Goal: Information Seeking & Learning: Find specific fact

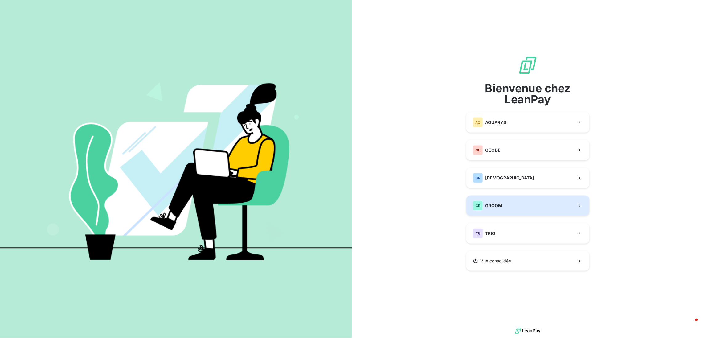
click at [496, 206] on span "GROOM" at bounding box center [493, 205] width 17 height 6
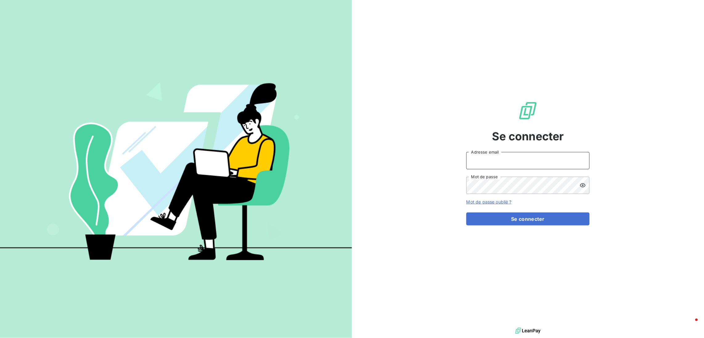
type input "[PERSON_NAME][EMAIL_ADDRESS][PERSON_NAME][DOMAIN_NAME]"
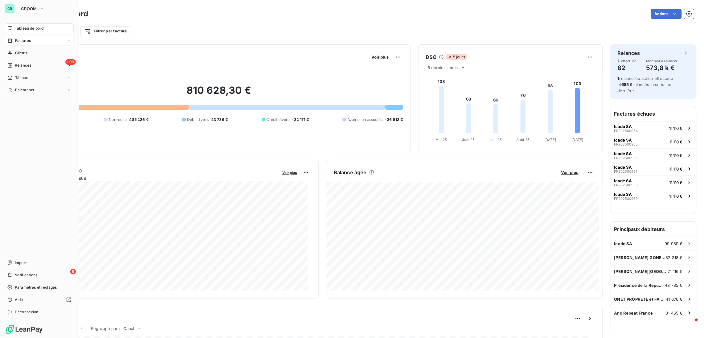
click at [24, 41] on span "Factures" at bounding box center [23, 41] width 16 height 6
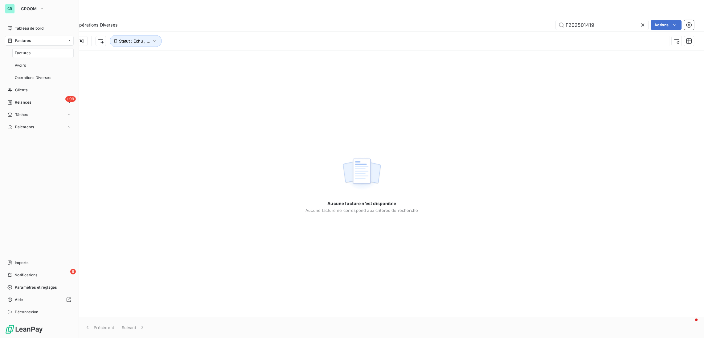
click at [25, 56] on div "Factures" at bounding box center [42, 53] width 61 height 10
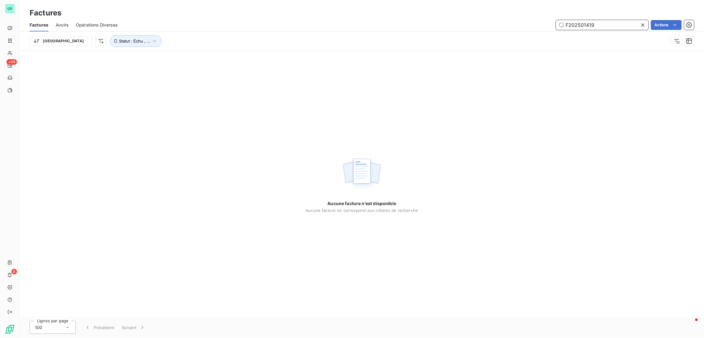
drag, startPoint x: 603, startPoint y: 20, endPoint x: 296, endPoint y: 6, distance: 307.9
click at [296, 6] on div "Factures Factures Avoirs Opérations Diverses F202501419 Actions Trier Statut : …" at bounding box center [362, 25] width 684 height 51
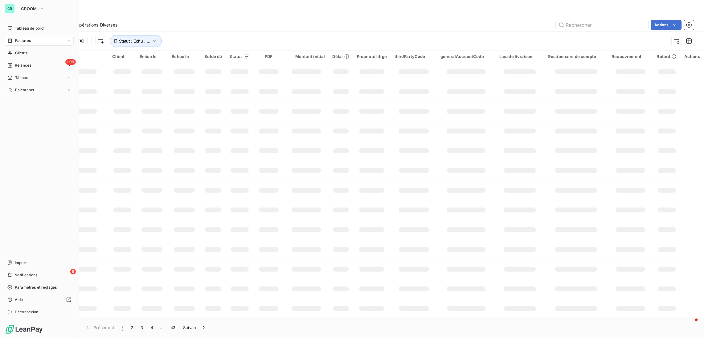
click at [27, 40] on span "Factures" at bounding box center [23, 41] width 16 height 6
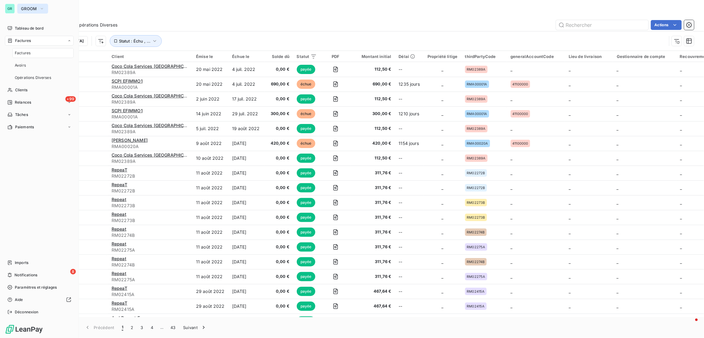
click at [36, 6] on span "GROOM" at bounding box center [29, 8] width 16 height 5
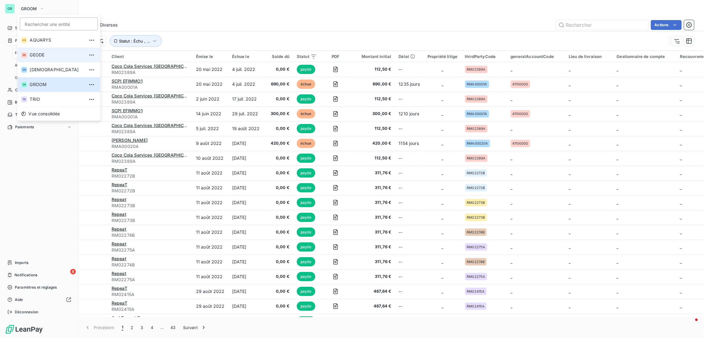
click at [42, 52] on span "GEODE" at bounding box center [57, 55] width 55 height 6
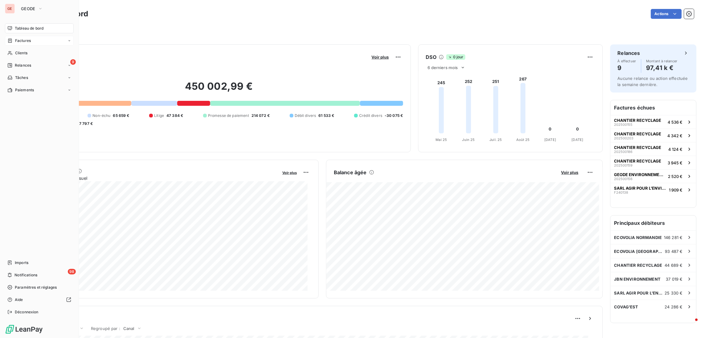
click at [27, 41] on span "Factures" at bounding box center [23, 41] width 16 height 6
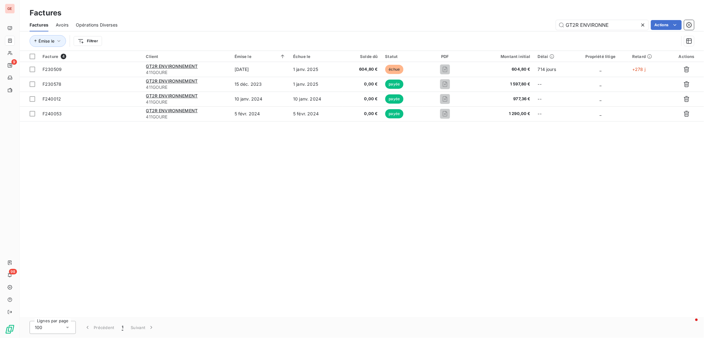
drag, startPoint x: 637, startPoint y: 27, endPoint x: 470, endPoint y: 12, distance: 167.1
click at [470, 12] on div "Factures Factures Avoirs Opérations Diverses GT2R ENVIRONNE Actions Émise le Fi…" at bounding box center [362, 25] width 684 height 51
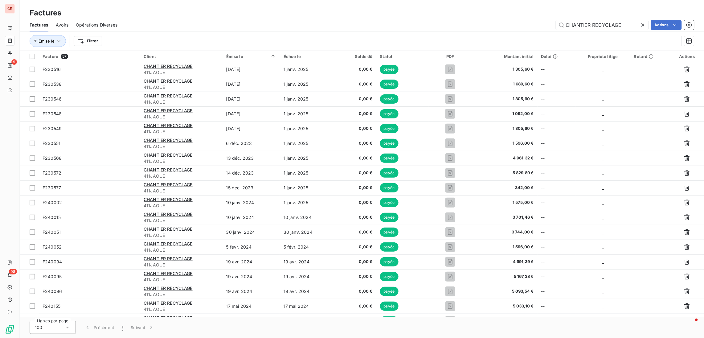
type input "CHANTIER RECYCLAGE"
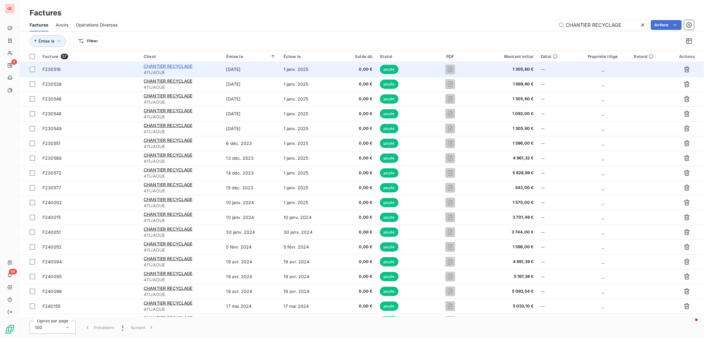
click at [174, 63] on span "CHANTIER RECYCLAGE" at bounding box center [168, 65] width 49 height 5
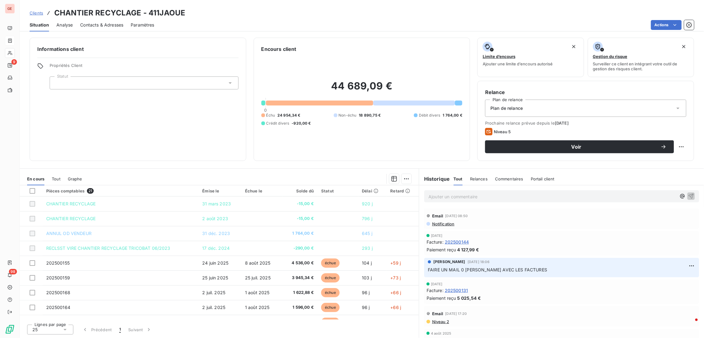
click at [113, 22] on span "Contacts & Adresses" at bounding box center [101, 25] width 43 height 6
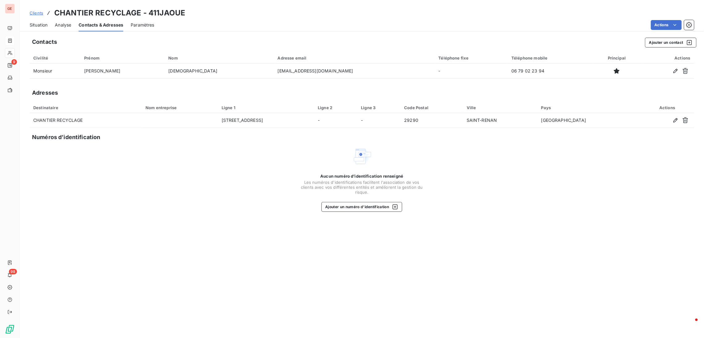
click at [39, 27] on span "Situation" at bounding box center [39, 25] width 18 height 6
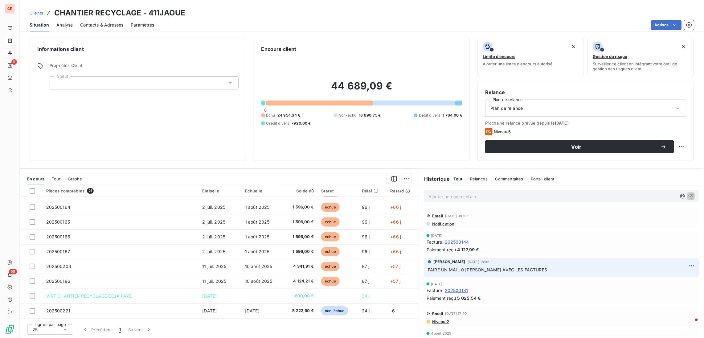
scroll to position [101, 0]
drag, startPoint x: 186, startPoint y: 10, endPoint x: 147, endPoint y: 6, distance: 39.1
click at [147, 6] on div "Clients CHANTIER RECYCLAGE - 411JAOUE Situation Analyse Contacts & Adresses Par…" at bounding box center [362, 15] width 684 height 31
copy h3 "411JAOUE"
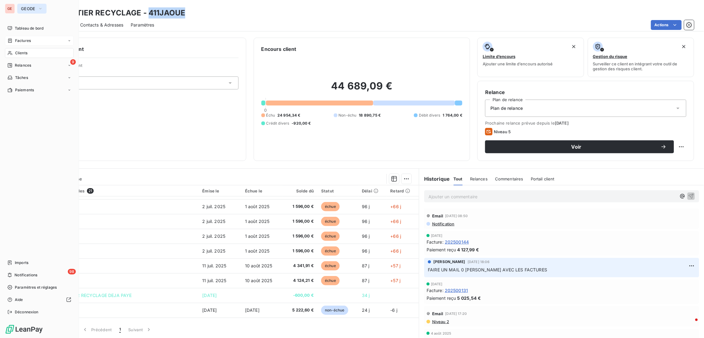
click at [39, 4] on button "GEODE" at bounding box center [31, 9] width 29 height 10
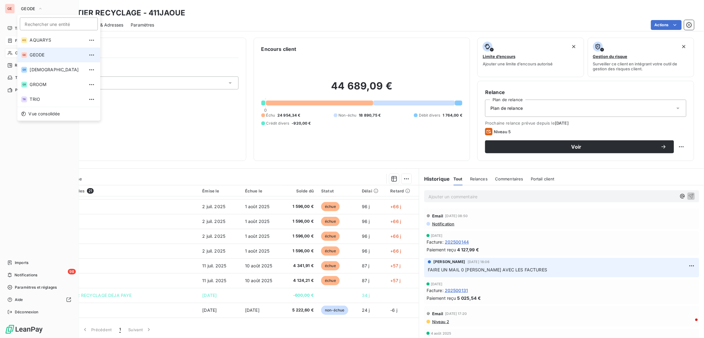
click at [51, 54] on span "GEODE" at bounding box center [57, 55] width 55 height 6
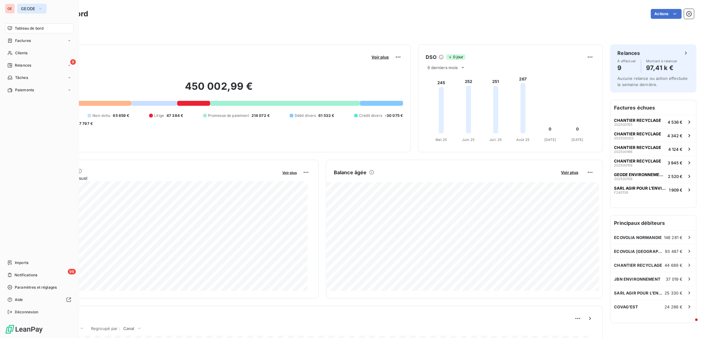
click at [32, 8] on span "GEODE" at bounding box center [28, 8] width 14 height 5
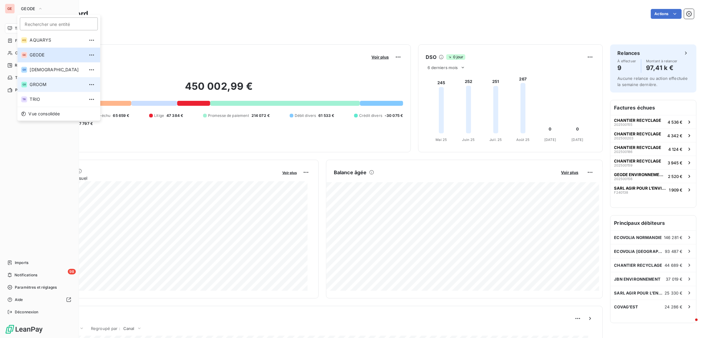
click at [40, 84] on span "GROOM" at bounding box center [57, 84] width 55 height 6
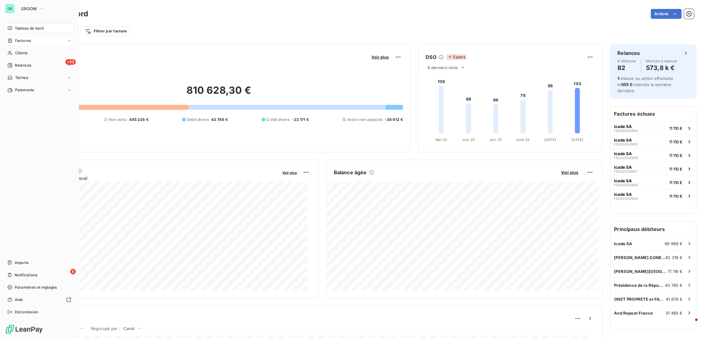
click at [24, 43] on span "Factures" at bounding box center [23, 41] width 16 height 6
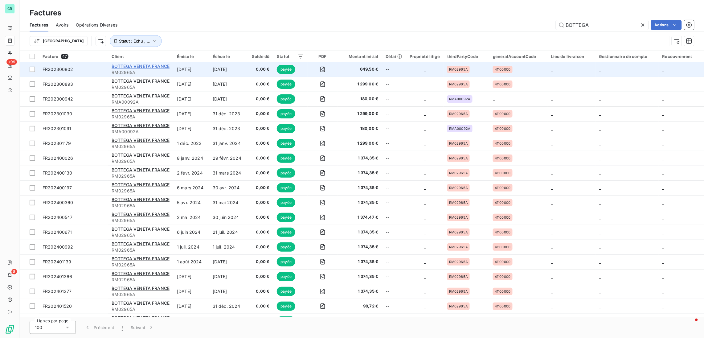
type input "BOTTEGA"
click at [149, 67] on span "BOTTEGA VENETA FRANCE" at bounding box center [141, 65] width 58 height 5
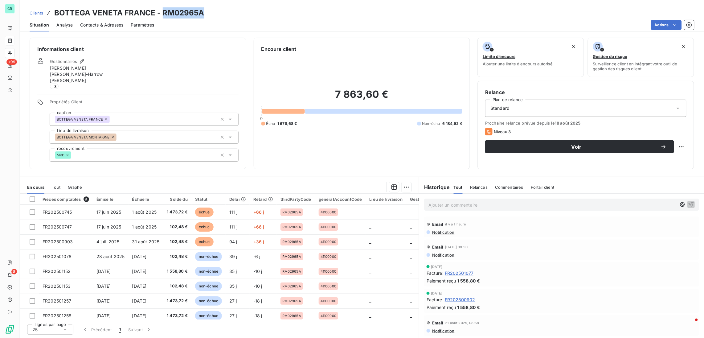
drag, startPoint x: 204, startPoint y: 11, endPoint x: 162, endPoint y: 14, distance: 41.7
click at [162, 14] on div "Clients BOTTEGA VENETA FRANCE - RM02965A" at bounding box center [362, 12] width 684 height 11
copy h3 "RM02965A"
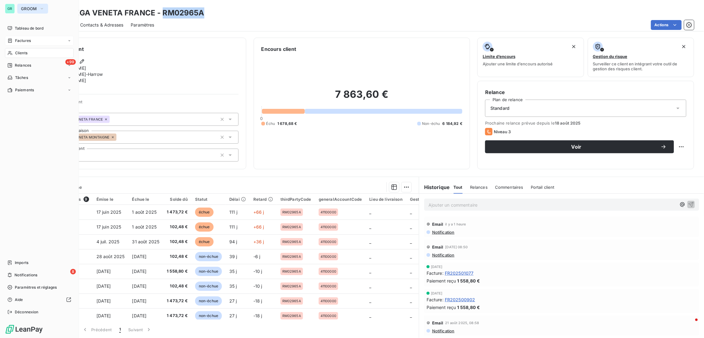
click at [34, 10] on span "GROOM" at bounding box center [29, 8] width 16 height 5
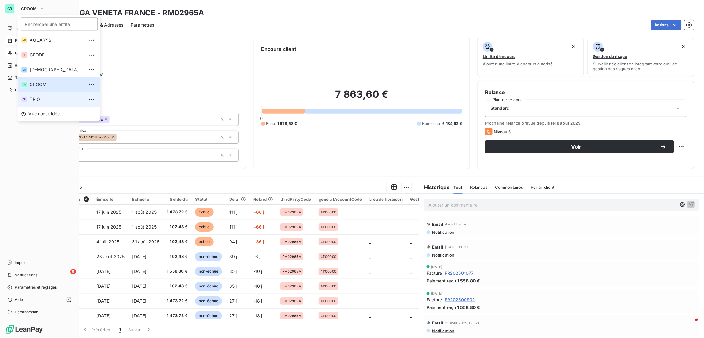
click at [43, 101] on span "TRIO" at bounding box center [57, 99] width 55 height 6
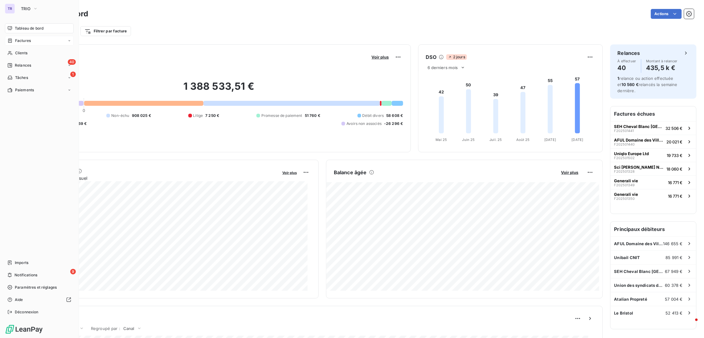
click at [24, 39] on span "Factures" at bounding box center [23, 41] width 16 height 6
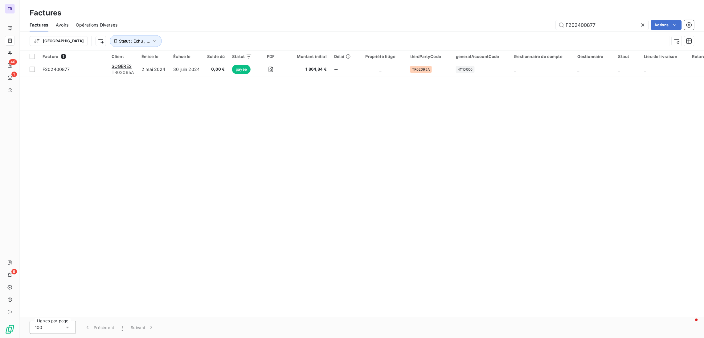
drag, startPoint x: 611, startPoint y: 25, endPoint x: 450, endPoint y: 12, distance: 162.0
click at [450, 12] on div "Factures Factures Avoirs Opérations Diverses F202400877 Actions Trier Statut : …" at bounding box center [362, 25] width 684 height 51
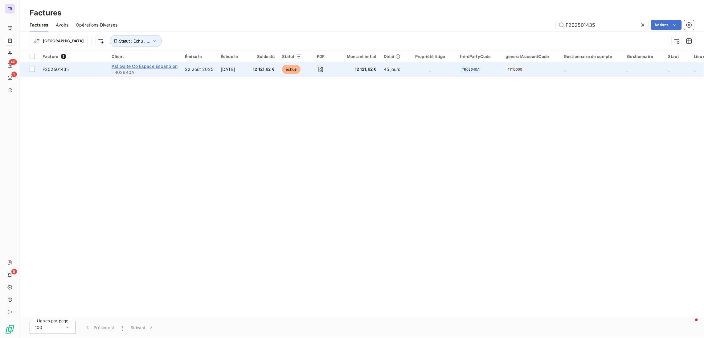
type input "F202501435"
click at [137, 68] on span "Asl Gaite Co Espace EspanSion" at bounding box center [145, 65] width 66 height 5
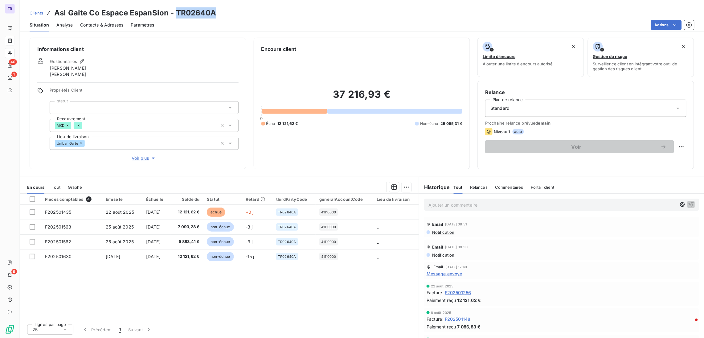
drag, startPoint x: 216, startPoint y: 12, endPoint x: 177, endPoint y: 7, distance: 39.8
click at [177, 7] on div "Clients Asl Gaite Co Espace EspanSion - TR02640A" at bounding box center [362, 12] width 684 height 11
copy h3 "TR02640A"
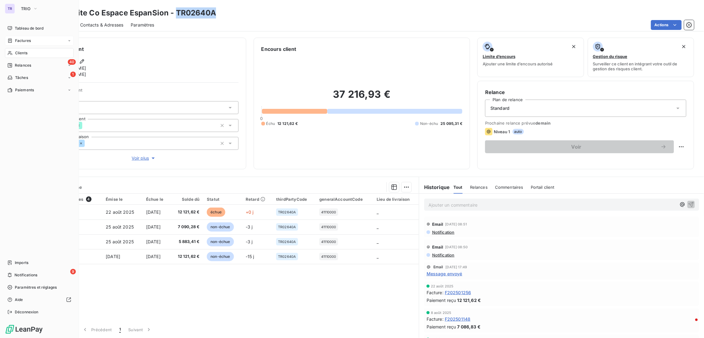
click at [23, 43] on span "Factures" at bounding box center [23, 41] width 16 height 6
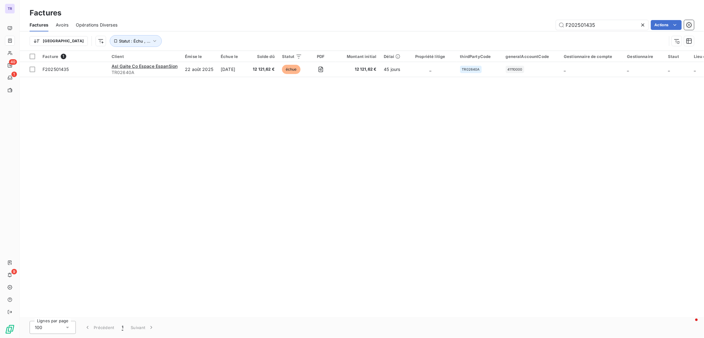
drag, startPoint x: 624, startPoint y: 22, endPoint x: 433, endPoint y: 30, distance: 191.2
click at [433, 30] on div "Factures Avoirs Opérations Diverses F202501435 Actions" at bounding box center [362, 24] width 684 height 13
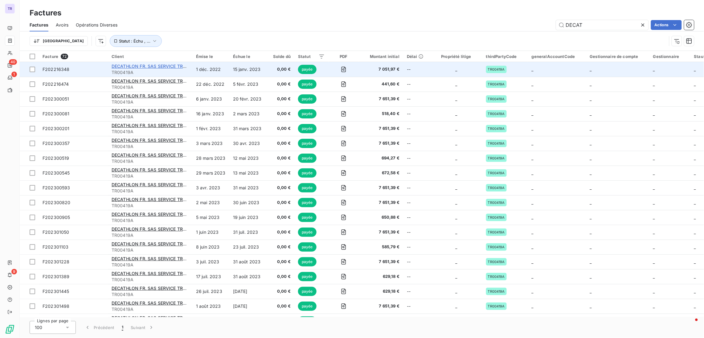
type input "DECAT"
click at [171, 66] on span "DECATHLON FR. SAS SERVICE TRAIT. DES FACTURES" at bounding box center [168, 65] width 113 height 5
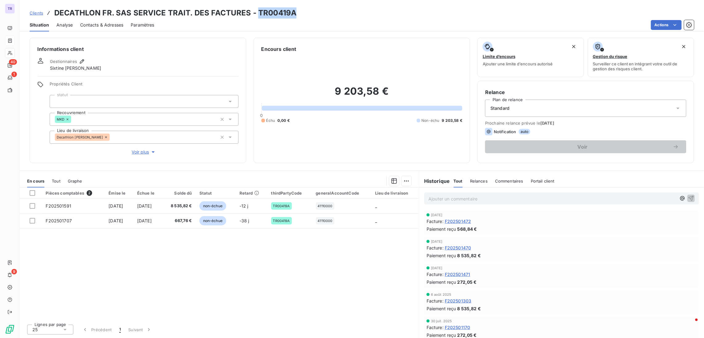
drag, startPoint x: 296, startPoint y: 14, endPoint x: 257, endPoint y: 11, distance: 39.2
click at [257, 11] on div "Clients DECATHLON FR. SAS SERVICE TRAIT. DES FACTURES - TR00419A" at bounding box center [362, 12] width 684 height 11
copy h3 "TR00419A"
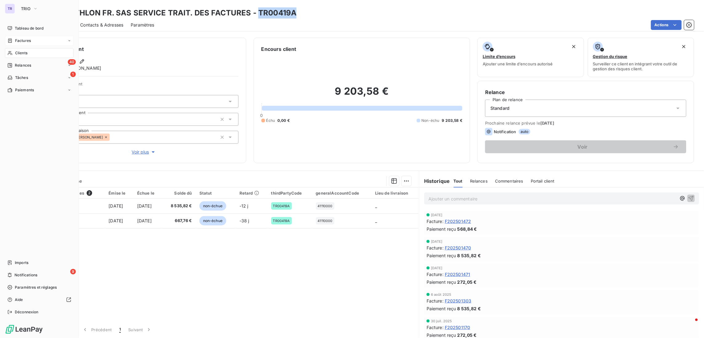
click at [25, 41] on span "Factures" at bounding box center [23, 41] width 16 height 6
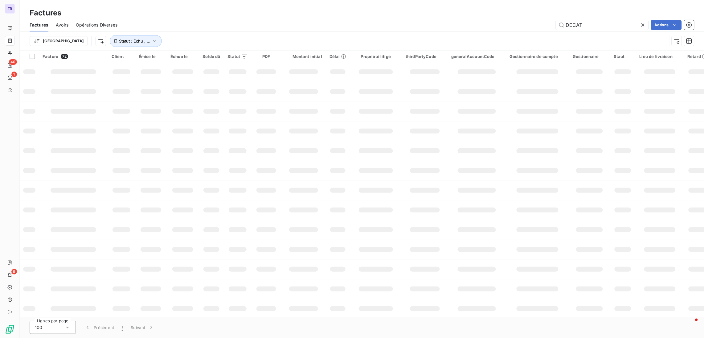
click at [449, 16] on div "Factures Factures Avoirs Opérations Diverses DECAT Actions Trier Statut : Échu …" at bounding box center [362, 25] width 684 height 51
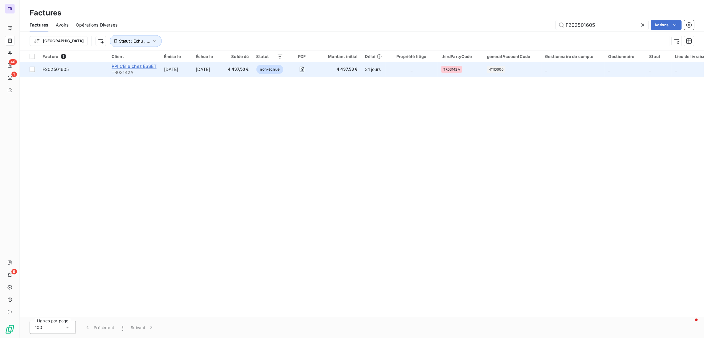
type input "F202501605"
click at [147, 65] on span "PPI CB16 chez ESSET" at bounding box center [134, 65] width 45 height 5
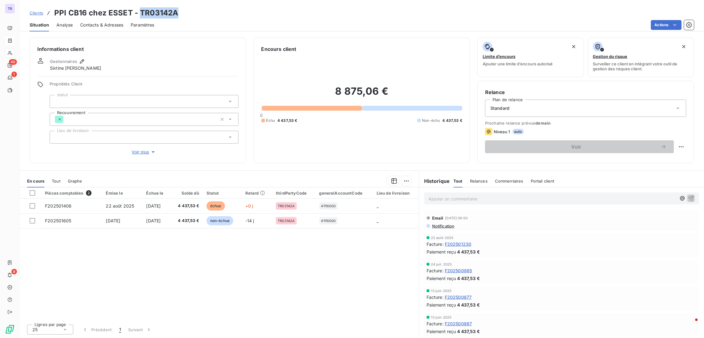
drag, startPoint x: 182, startPoint y: 10, endPoint x: 139, endPoint y: 9, distance: 42.8
click at [139, 9] on div "Clients PPI CB16 chez ESSET - TR03142A" at bounding box center [362, 12] width 684 height 11
click at [171, 13] on h3 "PPI CB16 chez ESSET - TR03142A" at bounding box center [116, 12] width 124 height 11
drag, startPoint x: 179, startPoint y: 13, endPoint x: 139, endPoint y: 11, distance: 40.1
click at [139, 11] on div "Clients PPI CB16 chez ESSET - TR03142A" at bounding box center [362, 12] width 684 height 11
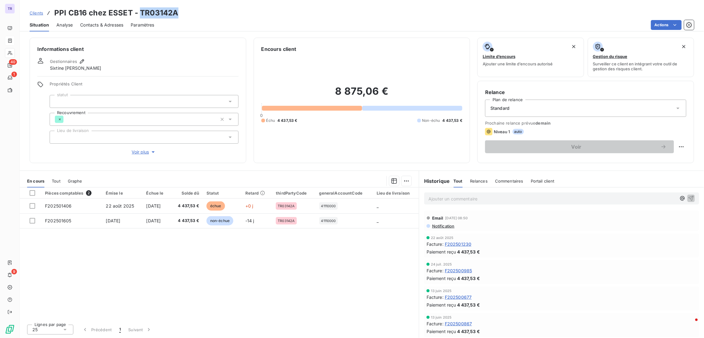
click at [168, 15] on h3 "PPI CB16 chez ESSET - TR03142A" at bounding box center [116, 12] width 124 height 11
drag, startPoint x: 179, startPoint y: 16, endPoint x: 140, endPoint y: 12, distance: 39.0
click at [140, 12] on div "Clients PPI CB16 chez ESSET - TR03142A" at bounding box center [362, 12] width 684 height 11
copy h3 "TR03142A"
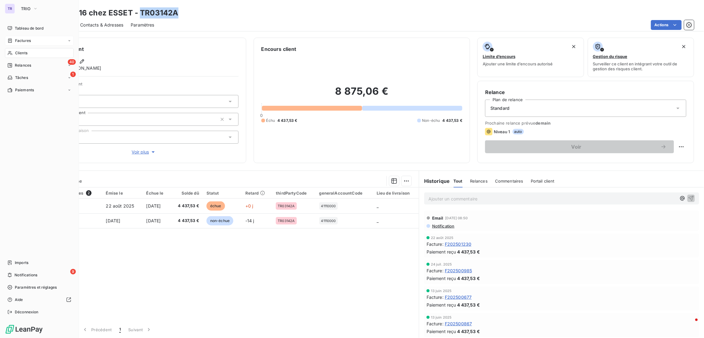
click at [21, 37] on div "Factures" at bounding box center [39, 41] width 69 height 10
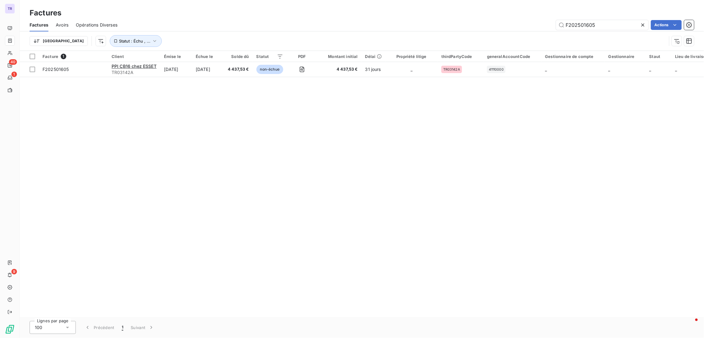
drag, startPoint x: 598, startPoint y: 20, endPoint x: 489, endPoint y: 11, distance: 108.9
click at [489, 11] on div "Factures Factures Avoirs Opérations Diverses F202501605 Actions Trier Statut : …" at bounding box center [362, 25] width 684 height 51
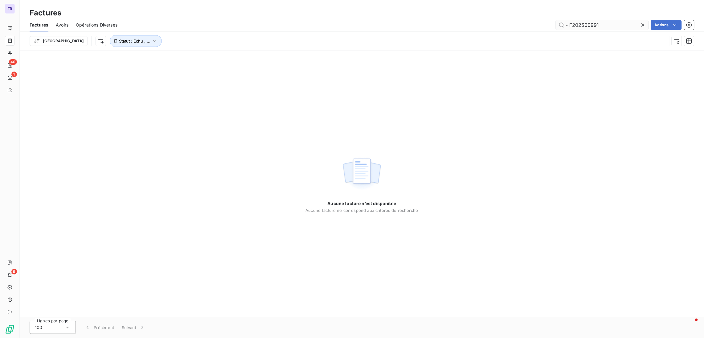
click at [568, 25] on input "- F202500991" at bounding box center [602, 25] width 92 height 10
click at [570, 24] on input "- F202500991" at bounding box center [602, 25] width 92 height 10
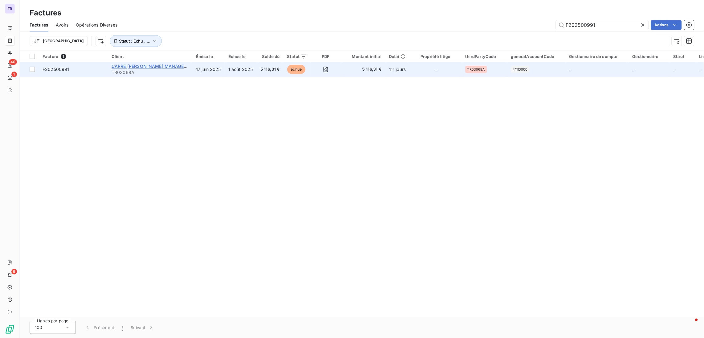
type input "F202500991"
click at [151, 67] on span "CARRE [PERSON_NAME] MANAGEMENT C/o NEXITY PM" at bounding box center [171, 65] width 119 height 5
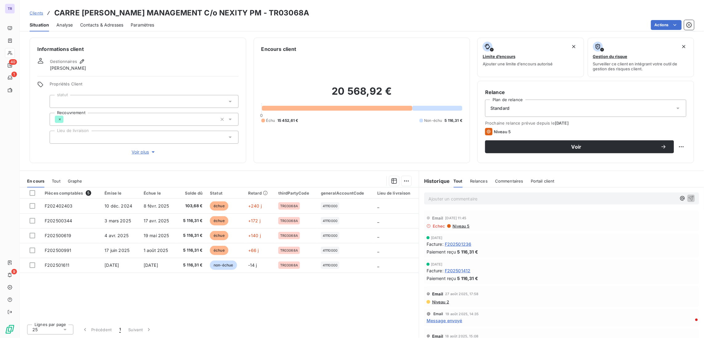
drag, startPoint x: 315, startPoint y: 10, endPoint x: 275, endPoint y: 8, distance: 40.7
click at [275, 8] on div "Clients CARRE [PERSON_NAME] MANAGEMENT C/o NEXITY PM - TR03068A" at bounding box center [362, 12] width 684 height 11
copy h3 "TR03068A"
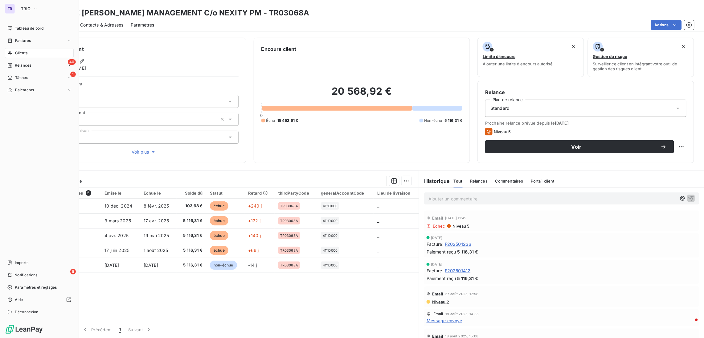
click at [19, 39] on span "Factures" at bounding box center [23, 41] width 16 height 6
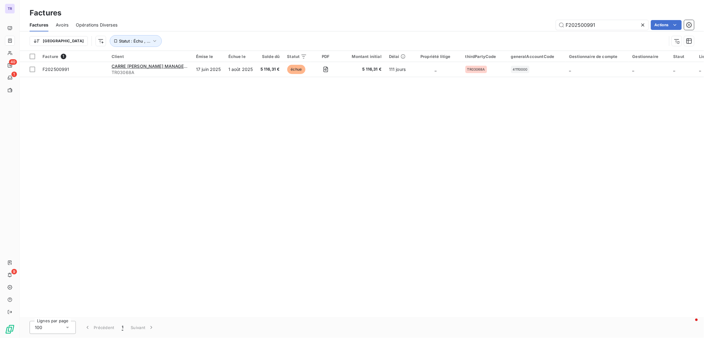
drag, startPoint x: 613, startPoint y: 22, endPoint x: 424, endPoint y: 23, distance: 188.9
click at [424, 23] on div "F202500991 Actions" at bounding box center [409, 25] width 569 height 10
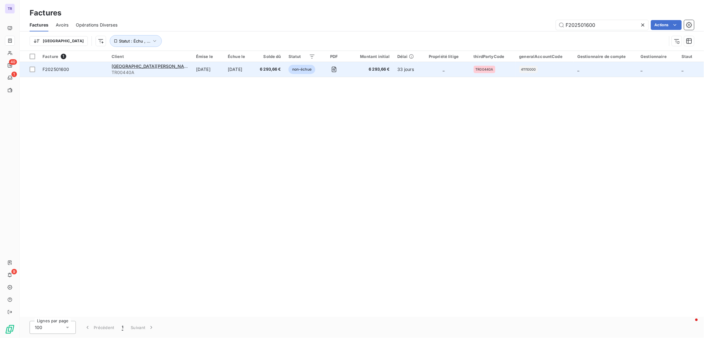
type input "F202501600"
click at [119, 63] on td "[GEOGRAPHIC_DATA][PERSON_NAME] Paris La Defense TR00440A" at bounding box center [150, 69] width 84 height 15
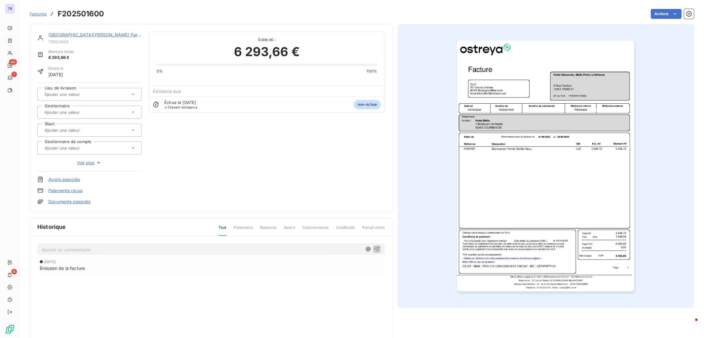
click at [129, 34] on link "[GEOGRAPHIC_DATA][PERSON_NAME] Paris La Defense" at bounding box center [106, 34] width 117 height 5
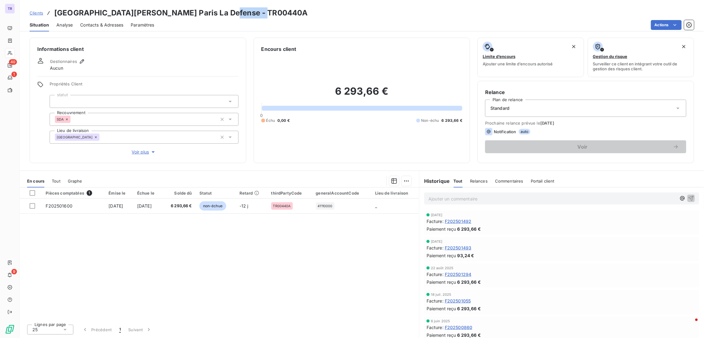
drag, startPoint x: 246, startPoint y: 16, endPoint x: 207, endPoint y: 7, distance: 39.3
click at [207, 7] on h3 "[GEOGRAPHIC_DATA][PERSON_NAME] Paris La Defense - TR00440A" at bounding box center [181, 12] width 254 height 11
copy h3 "TR00440A"
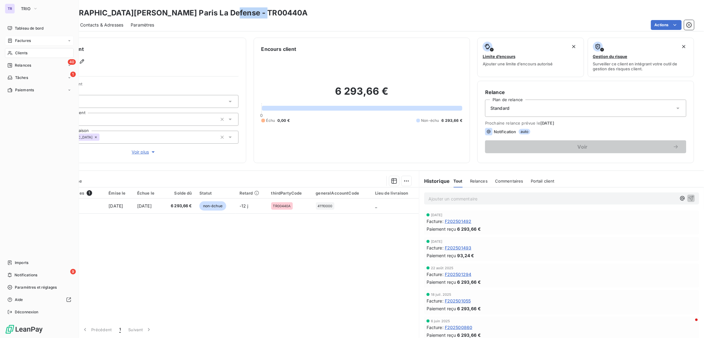
click at [24, 36] on div "Factures" at bounding box center [39, 41] width 69 height 10
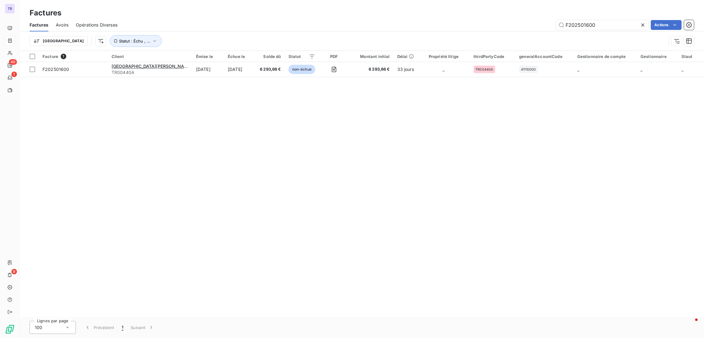
drag, startPoint x: 615, startPoint y: 28, endPoint x: 417, endPoint y: 30, distance: 197.9
click at [417, 30] on div "F202501600 Actions" at bounding box center [409, 25] width 569 height 10
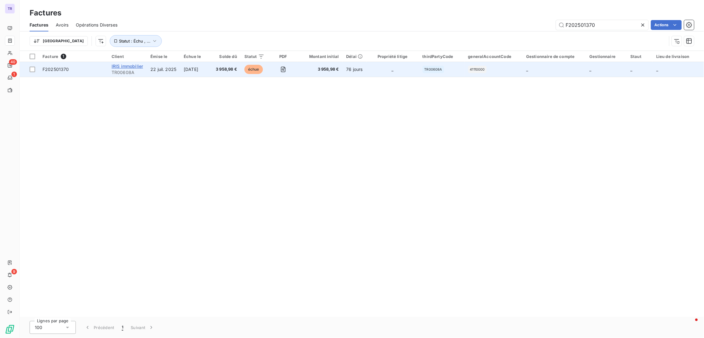
type input "F202501370"
click at [121, 66] on span "IRIS immobilier" at bounding box center [127, 65] width 31 height 5
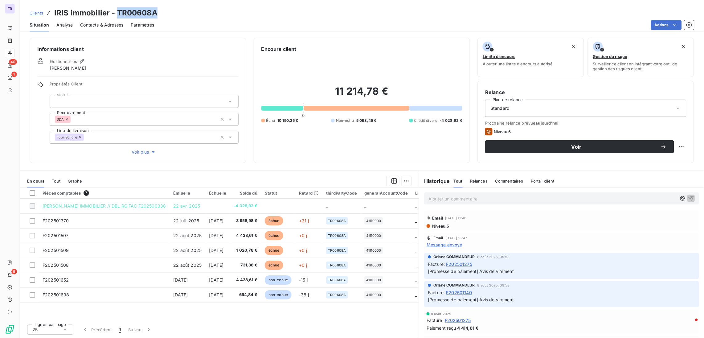
drag, startPoint x: 166, startPoint y: 14, endPoint x: 117, endPoint y: 12, distance: 48.7
click at [117, 12] on div "Clients IRIS immobilier - TR00608A" at bounding box center [362, 12] width 684 height 11
copy h3 "TR00608A"
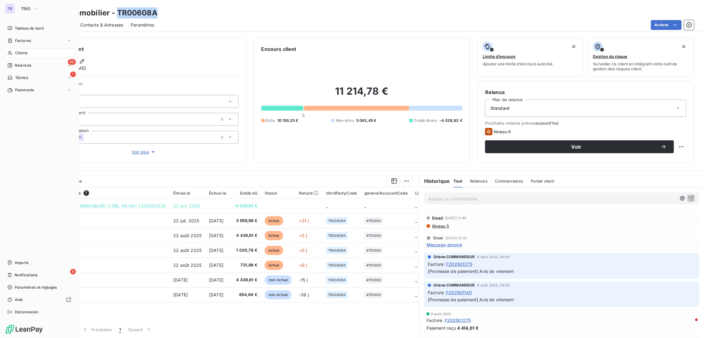
click at [24, 38] on span "Factures" at bounding box center [23, 41] width 16 height 6
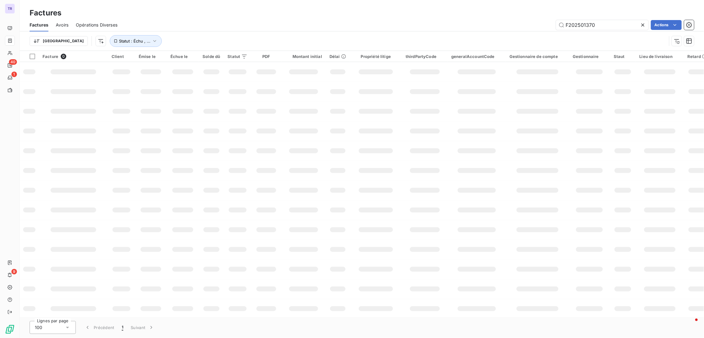
drag, startPoint x: 620, startPoint y: 20, endPoint x: 425, endPoint y: 21, distance: 194.8
click at [425, 21] on div "F202501370 Actions" at bounding box center [409, 25] width 569 height 10
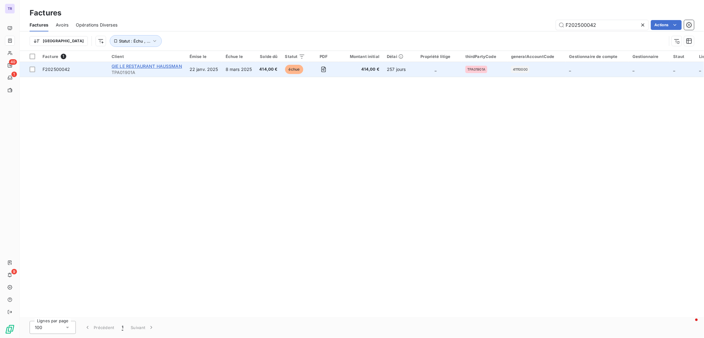
type input "F202500042"
click at [162, 65] on span "GIE LE RESTAURANT HAUSSMAN" at bounding box center [147, 65] width 71 height 5
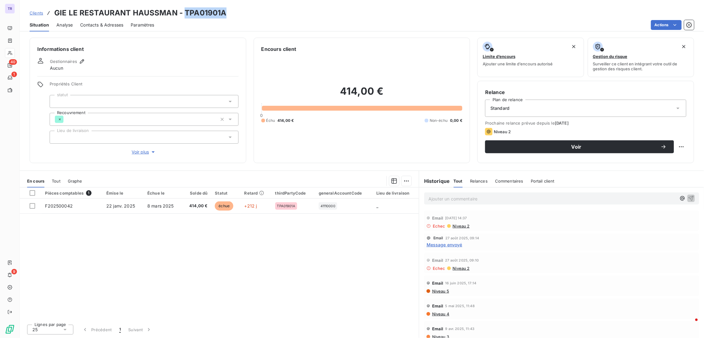
drag, startPoint x: 229, startPoint y: 15, endPoint x: 185, endPoint y: 10, distance: 44.3
click at [185, 10] on div "Clients GIE LE RESTAURANT HAUSSMAN - TPA01901A" at bounding box center [362, 12] width 684 height 11
copy h3 "TPA01901A"
click at [413, 336] on div "Lignes par page 25 Précédent 1 Suivant" at bounding box center [219, 328] width 399 height 18
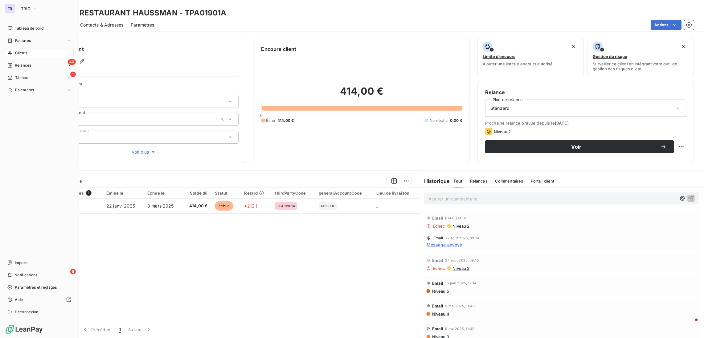
click at [21, 41] on span "Factures" at bounding box center [23, 41] width 16 height 6
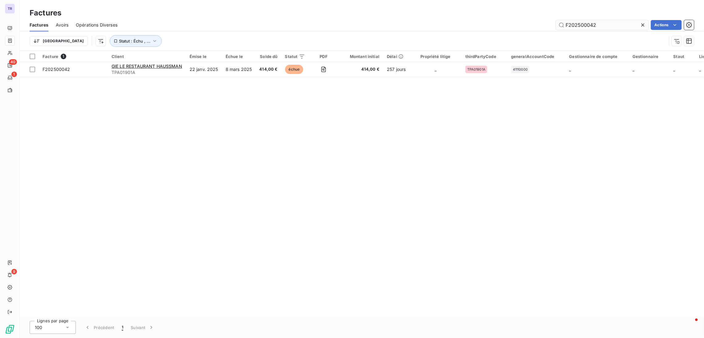
click at [603, 19] on div "Factures Avoirs Opérations Diverses F202500042 Actions" at bounding box center [362, 24] width 684 height 13
drag, startPoint x: 602, startPoint y: 26, endPoint x: 415, endPoint y: 28, distance: 186.5
click at [415, 28] on div "F202500042 Actions" at bounding box center [409, 25] width 569 height 10
paste input "135"
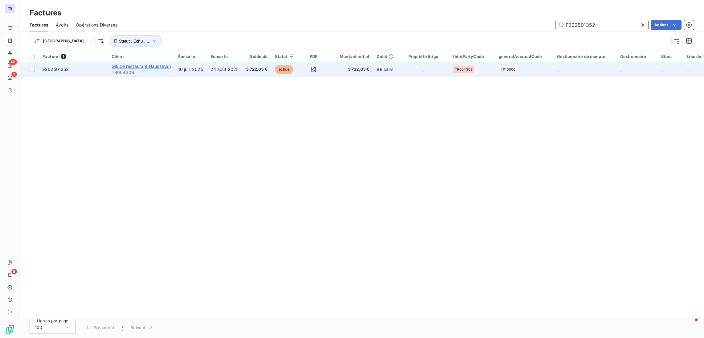
type input "F202501352"
click at [151, 66] on span "GIE Le restaurant Haussman" at bounding box center [141, 65] width 59 height 5
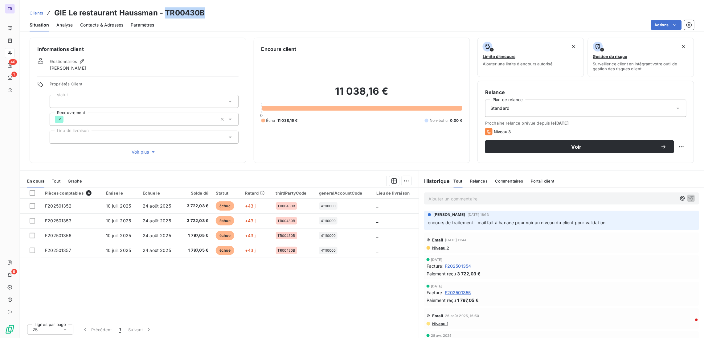
drag, startPoint x: 204, startPoint y: 13, endPoint x: 165, endPoint y: 10, distance: 38.4
click at [165, 10] on h3 "GIE Le restaurant Haussman - TR00430B" at bounding box center [129, 12] width 151 height 11
click at [411, 336] on div "Lignes par page 25 Précédent 1 Suivant" at bounding box center [219, 328] width 399 height 18
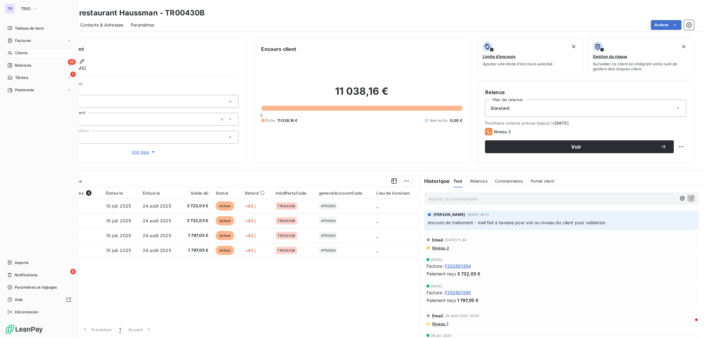
click at [24, 43] on span "Factures" at bounding box center [23, 41] width 16 height 6
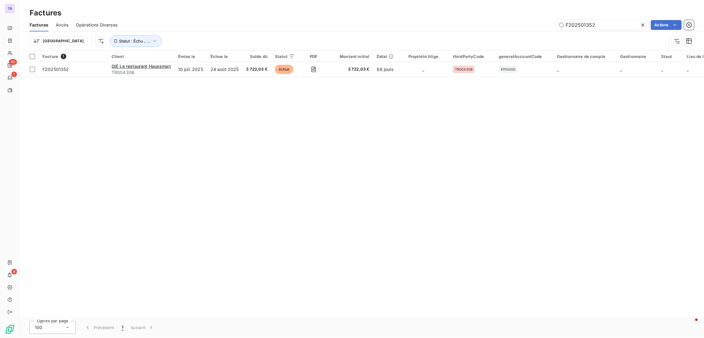
drag, startPoint x: 606, startPoint y: 26, endPoint x: 442, endPoint y: 14, distance: 164.4
click at [442, 14] on div "Factures Factures Avoirs Opérations Diverses F202501352 Actions Trier Statut : …" at bounding box center [362, 25] width 684 height 51
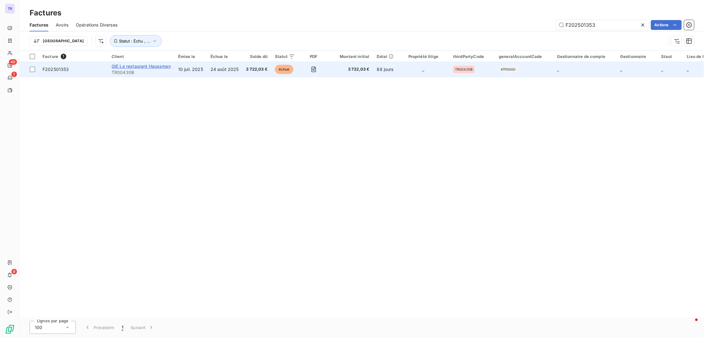
type input "F202501353"
click at [145, 65] on span "GIE Le restaurant Haussman" at bounding box center [141, 65] width 59 height 5
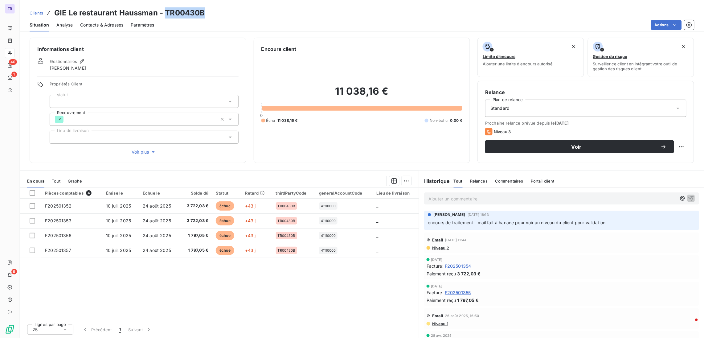
drag, startPoint x: 212, startPoint y: 14, endPoint x: 165, endPoint y: 15, distance: 46.9
click at [165, 15] on div "Clients GIE Le restaurant Haussman - TR00430B" at bounding box center [362, 12] width 684 height 11
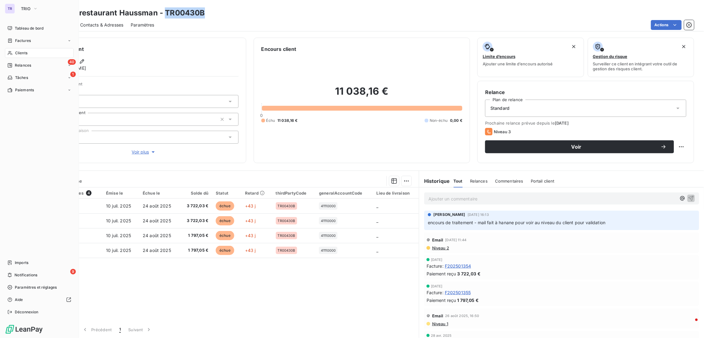
click at [25, 40] on span "Factures" at bounding box center [23, 41] width 16 height 6
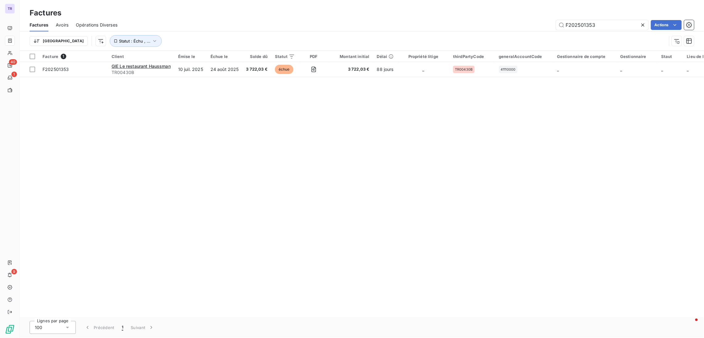
drag, startPoint x: 608, startPoint y: 27, endPoint x: 471, endPoint y: 2, distance: 138.9
click at [471, 2] on div "Factures Factures Avoirs Opérations Diverses F202501353 Actions Trier Statut : …" at bounding box center [362, 25] width 684 height 51
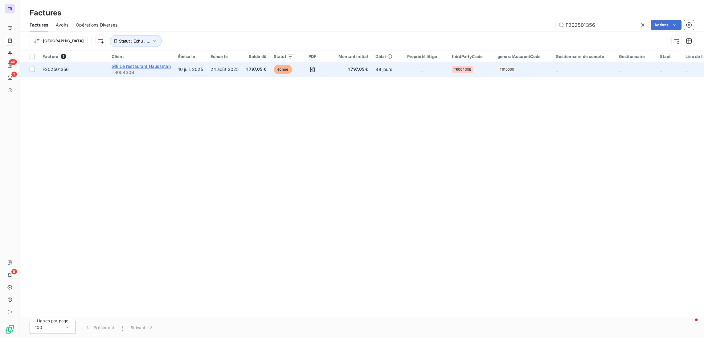
type input "F202501356"
click at [169, 63] on span "GIE Le restaurant Haussman" at bounding box center [141, 65] width 59 height 5
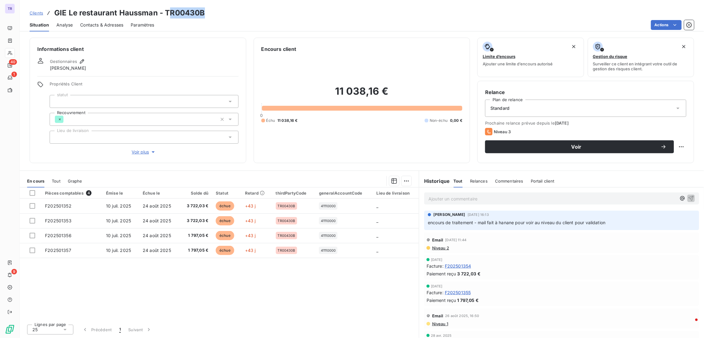
drag, startPoint x: 206, startPoint y: 17, endPoint x: 167, endPoint y: 11, distance: 40.1
click at [167, 11] on div "Clients GIE Le restaurant Haussman - TR00430B" at bounding box center [362, 12] width 684 height 11
drag, startPoint x: 165, startPoint y: 12, endPoint x: 210, endPoint y: 13, distance: 44.7
click at [210, 13] on div "Clients GIE Le restaurant Haussman - TR00430B" at bounding box center [362, 12] width 684 height 11
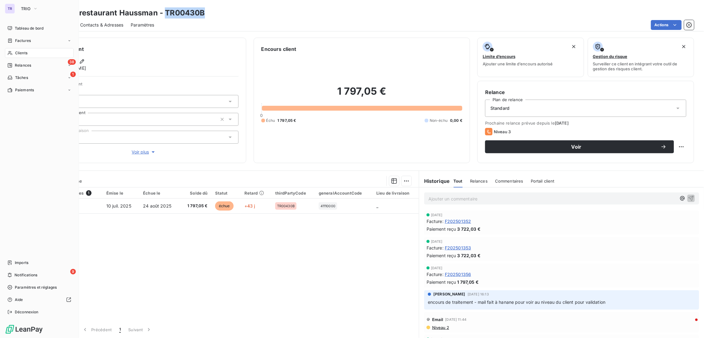
click at [23, 39] on span "Factures" at bounding box center [23, 41] width 16 height 6
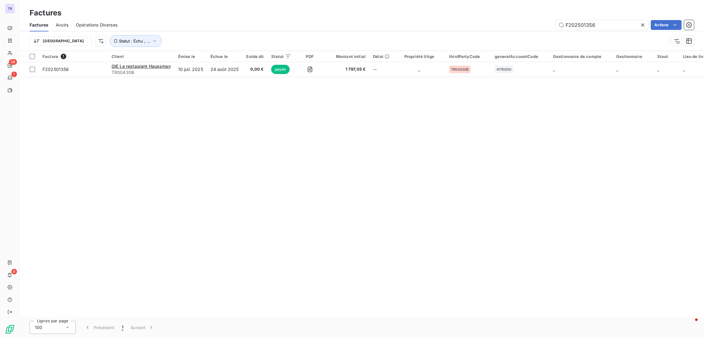
drag, startPoint x: 602, startPoint y: 23, endPoint x: 491, endPoint y: 22, distance: 111.0
click at [491, 22] on div "F202501356 Actions" at bounding box center [409, 25] width 569 height 10
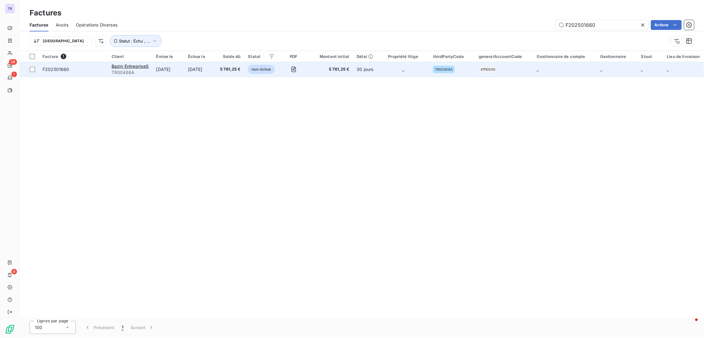
type input "F202501660"
click at [141, 71] on span "TR00468A" at bounding box center [130, 72] width 37 height 6
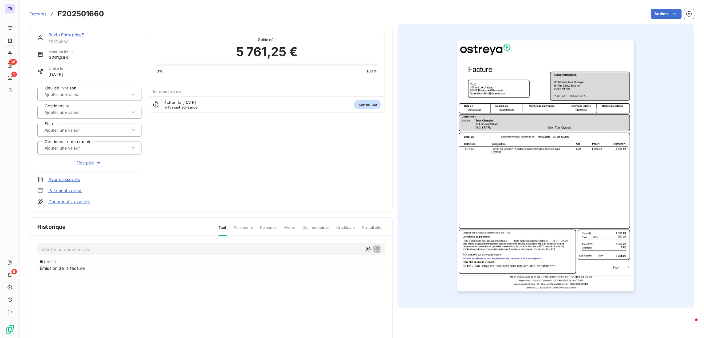
click at [68, 34] on link "Bazin EntrepriseS" at bounding box center [66, 34] width 36 height 5
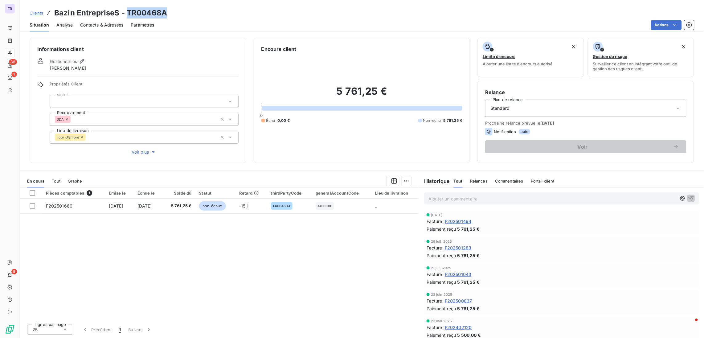
drag, startPoint x: 170, startPoint y: 14, endPoint x: 127, endPoint y: 10, distance: 43.3
click at [127, 10] on div "Clients Bazin EntrepriseS - TR00468A" at bounding box center [362, 12] width 684 height 11
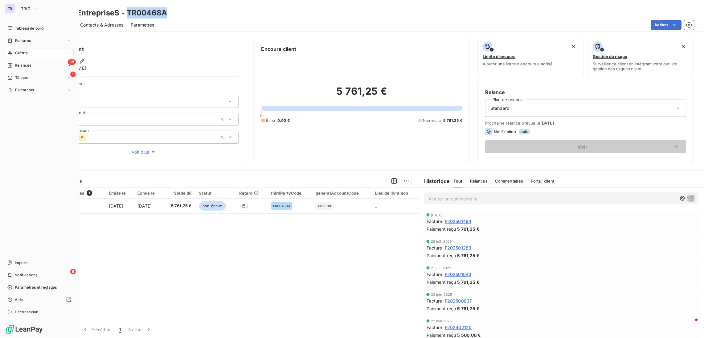
click at [21, 39] on span "Factures" at bounding box center [23, 41] width 16 height 6
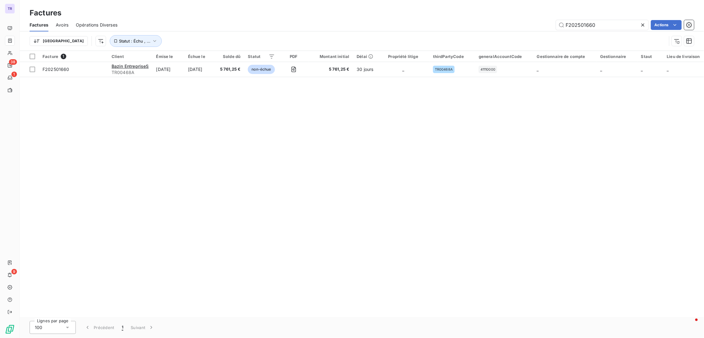
drag, startPoint x: 606, startPoint y: 25, endPoint x: 454, endPoint y: 43, distance: 153.0
click at [454, 43] on div "Factures Avoirs Opérations Diverses F202501660 Actions Trier Statut : Échu , ..." at bounding box center [362, 34] width 684 height 32
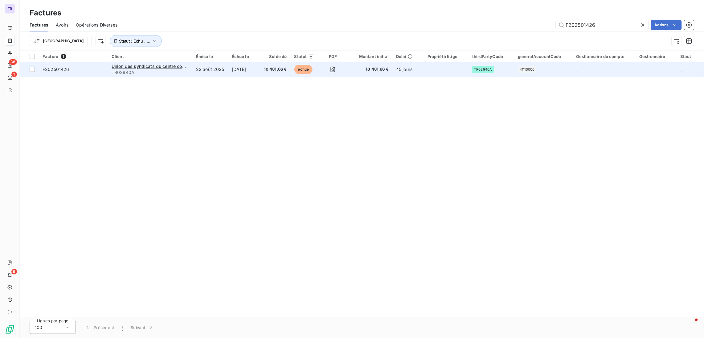
type input "F202501426"
click at [124, 63] on div "Union des syndicats du centre commercial régional ULIS 2" at bounding box center [150, 66] width 77 height 6
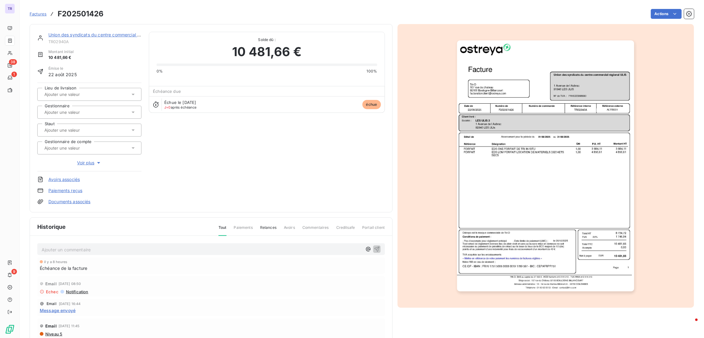
click at [112, 35] on link "Union des syndicats du centre commercial régional ULIS 2" at bounding box center [108, 34] width 120 height 5
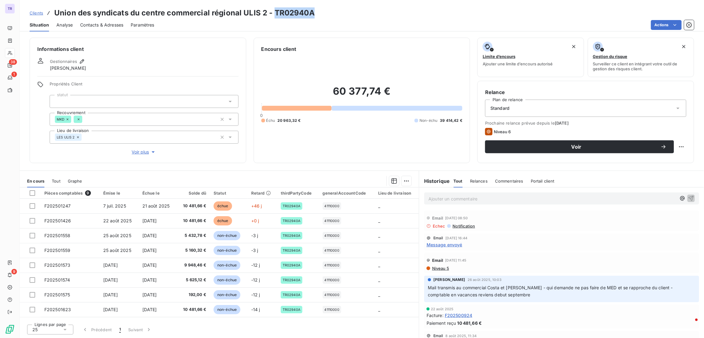
drag, startPoint x: 312, startPoint y: 9, endPoint x: 274, endPoint y: 9, distance: 38.2
click at [274, 9] on h3 "Union des syndicats du centre commercial régional ULIS 2 - TR02940A" at bounding box center [184, 12] width 260 height 11
click at [291, 19] on div "Situation Analyse Contacts & Adresses Paramètres Actions" at bounding box center [362, 24] width 684 height 13
drag, startPoint x: 315, startPoint y: 14, endPoint x: 274, endPoint y: 10, distance: 40.7
click at [274, 10] on div "Clients Union des syndicats du centre commercial régional ULIS 2 - TR02940A" at bounding box center [362, 12] width 684 height 11
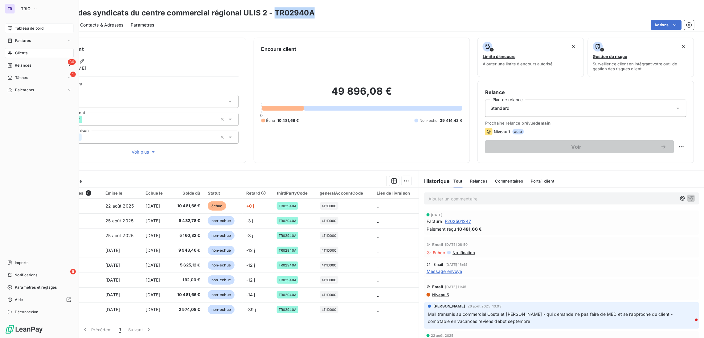
click at [32, 30] on span "Tableau de bord" at bounding box center [29, 29] width 29 height 6
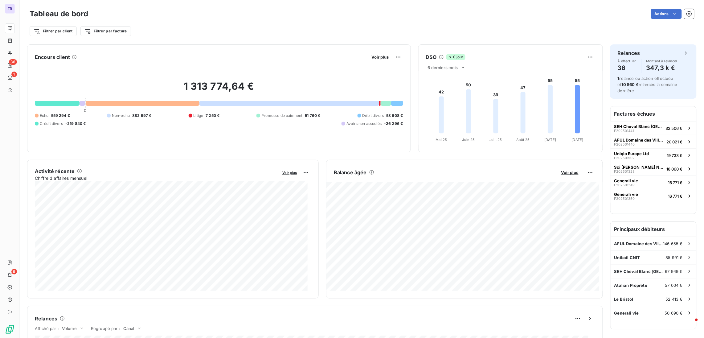
click at [520, 136] on icon "42 50 39 47 55 55 Mai 25 Mai 25 Juin 25 Juin 25 Juil. 25 Juil. 25 Août 25 Août …" at bounding box center [510, 107] width 182 height 73
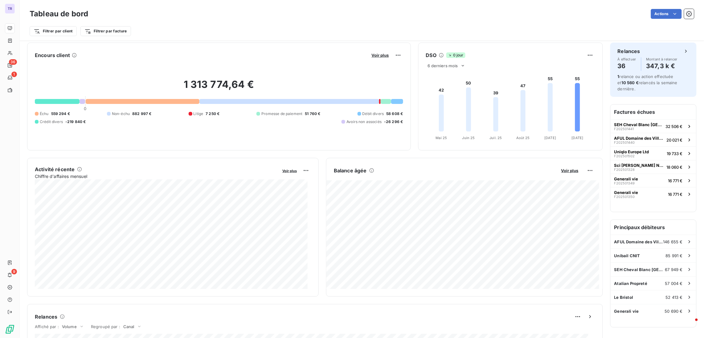
click at [520, 136] on tspan "Août 25" at bounding box center [523, 138] width 14 height 4
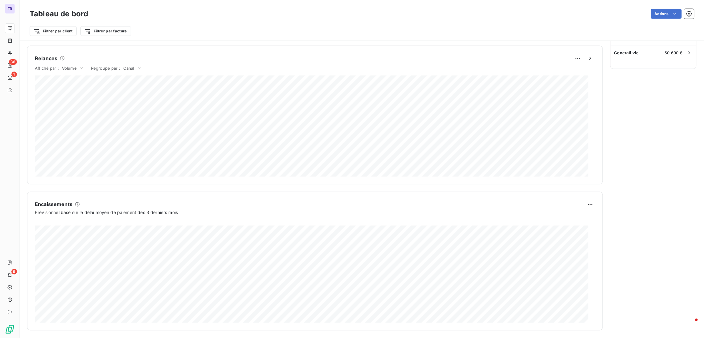
scroll to position [263, 0]
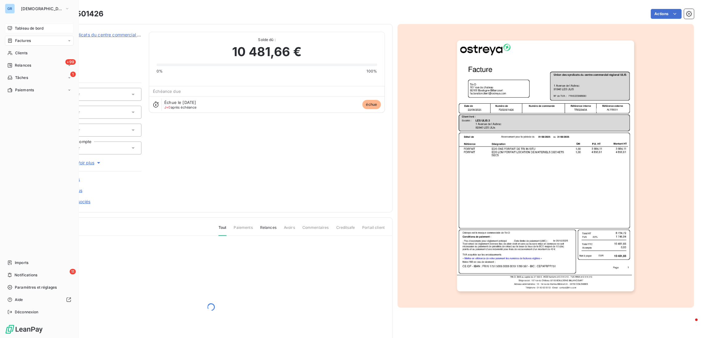
click at [31, 30] on span "Tableau de bord" at bounding box center [29, 29] width 29 height 6
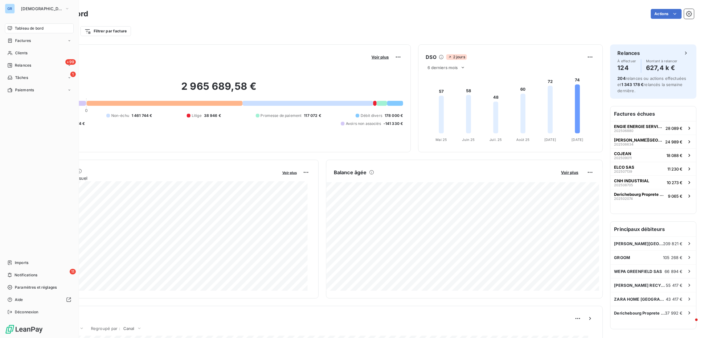
click at [31, 28] on span "Tableau de bord" at bounding box center [29, 29] width 29 height 6
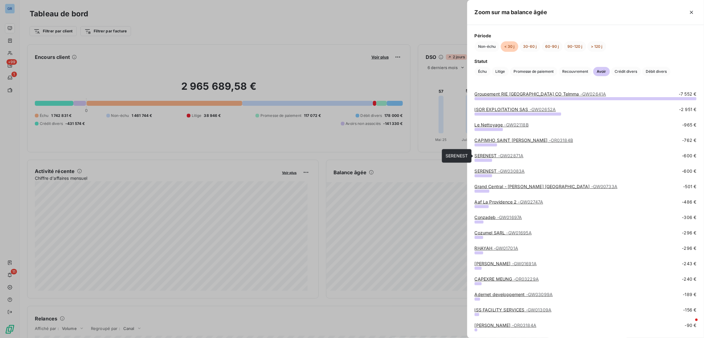
click at [518, 156] on span "- GW02871A" at bounding box center [510, 155] width 25 height 5
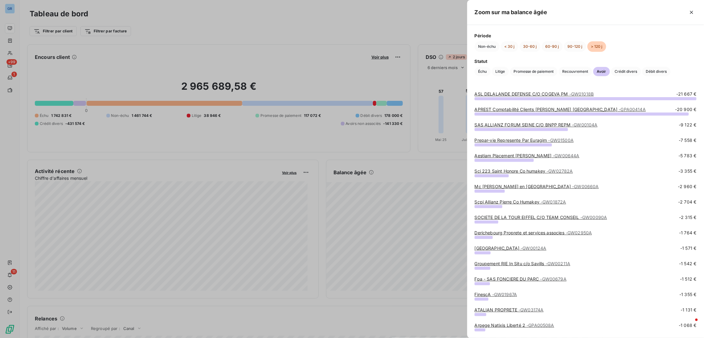
click at [557, 231] on link "Derichebourg Proprete et services associes - GW02950A" at bounding box center [533, 232] width 117 height 5
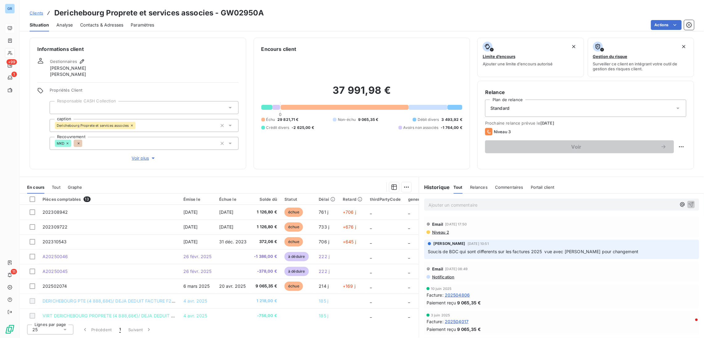
scroll to position [80, 0]
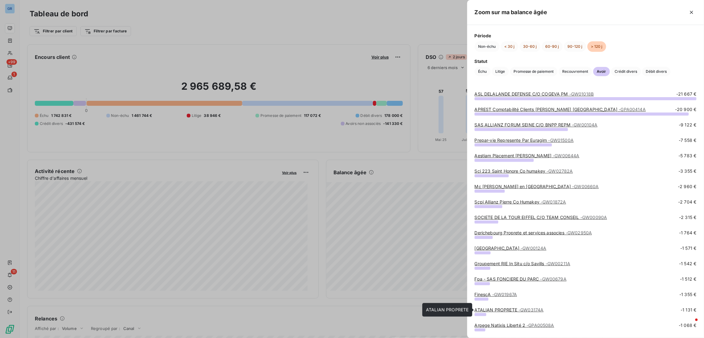
click at [524, 309] on span "- GW03174A" at bounding box center [531, 309] width 25 height 5
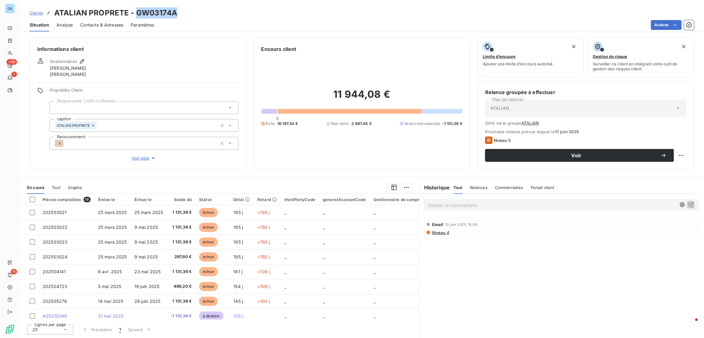
drag, startPoint x: 179, startPoint y: 13, endPoint x: 135, endPoint y: 10, distance: 43.6
click at [135, 10] on div "Clients ATALIAN PROPRETE - GW03174A" at bounding box center [362, 12] width 684 height 11
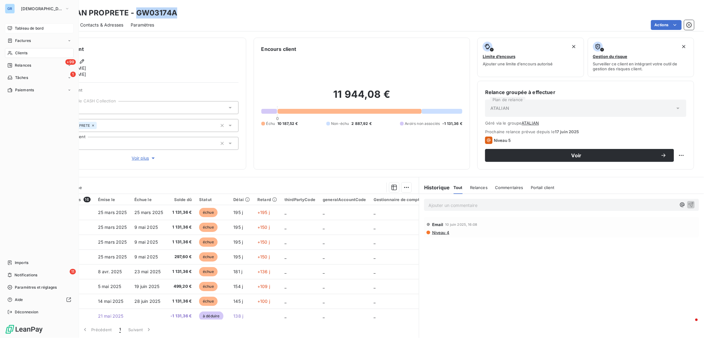
click at [29, 31] on div "Tableau de bord" at bounding box center [39, 28] width 69 height 10
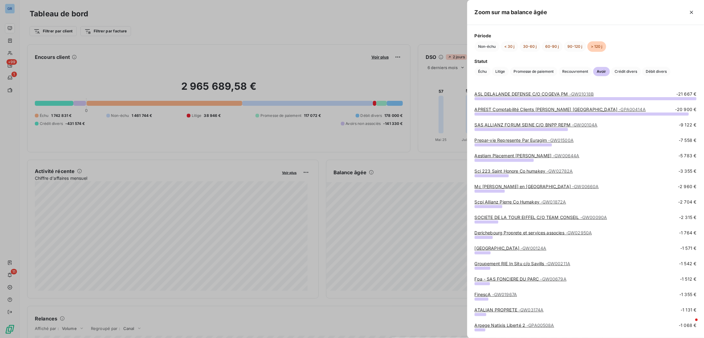
click at [551, 93] on link "ASL DELALANDE DEFENSE C/O COGEVA PM - GW01018B" at bounding box center [534, 93] width 119 height 5
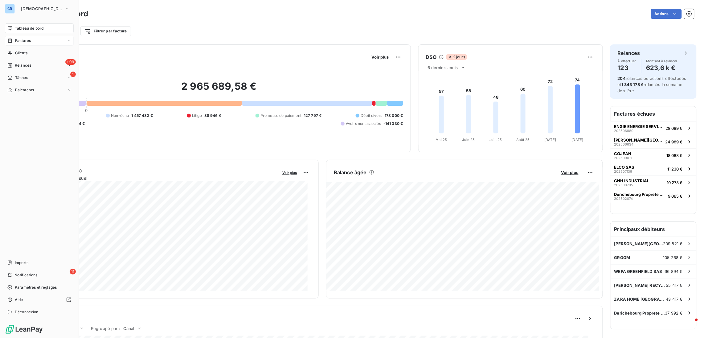
click at [26, 39] on span "Factures" at bounding box center [23, 41] width 16 height 6
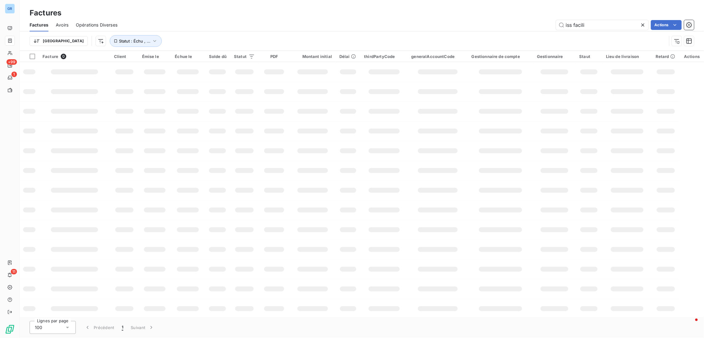
drag, startPoint x: 595, startPoint y: 23, endPoint x: 447, endPoint y: 31, distance: 148.8
click at [447, 31] on div "Factures Avoirs Opérations Diverses iss facili Actions Trier Statut : Échu , ..." at bounding box center [362, 34] width 684 height 32
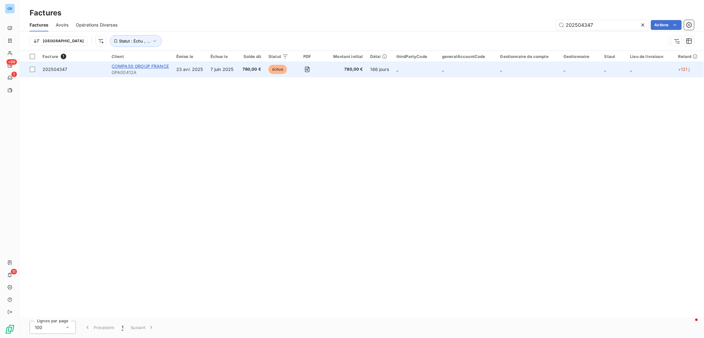
type input "202504347"
click at [127, 64] on span "COMPASS GROUP FRANCE" at bounding box center [140, 65] width 57 height 5
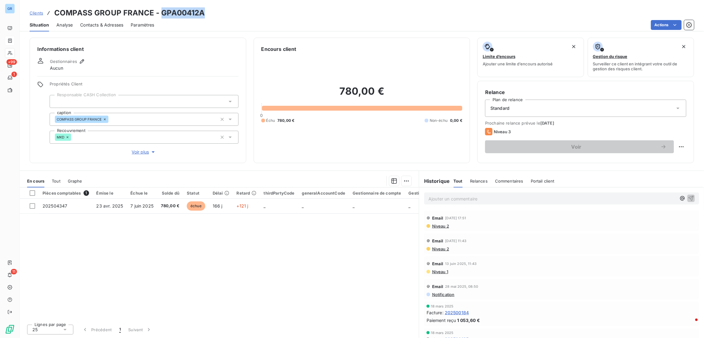
drag, startPoint x: 208, startPoint y: 8, endPoint x: 159, endPoint y: 10, distance: 49.4
click at [159, 10] on div "Clients COMPASS GROUP FRANCE - GPA00412A" at bounding box center [362, 12] width 684 height 11
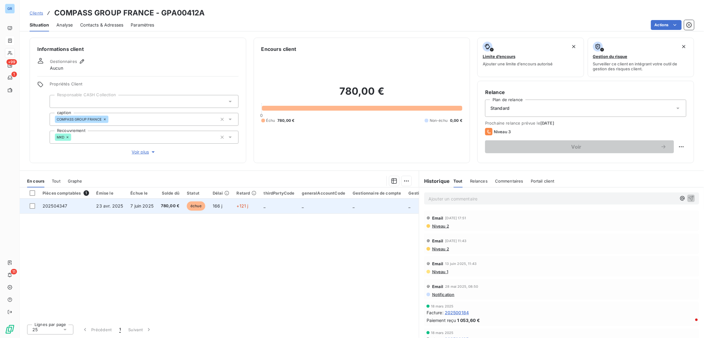
click at [202, 202] on span "échue" at bounding box center [196, 205] width 18 height 9
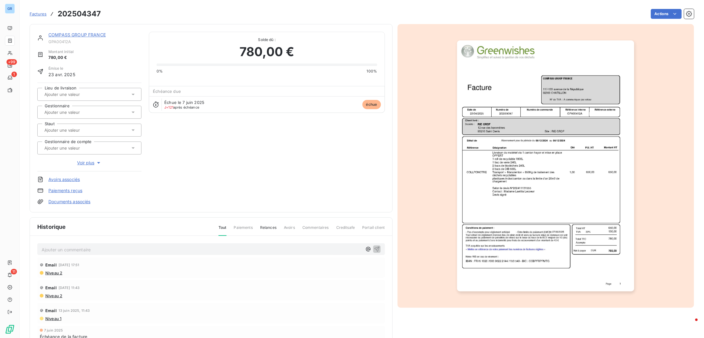
click at [507, 177] on img "button" at bounding box center [545, 165] width 177 height 251
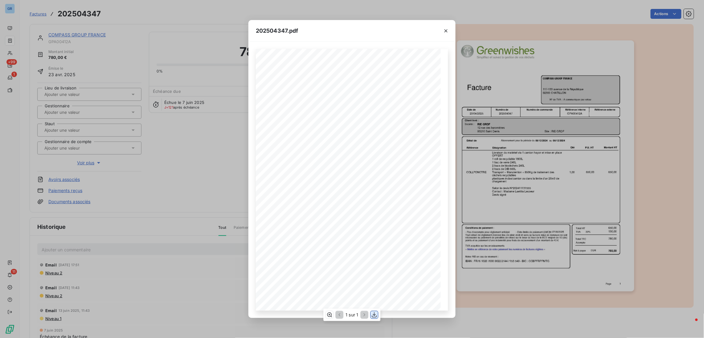
click at [373, 316] on icon "button" at bounding box center [374, 315] width 6 height 6
click at [445, 30] on icon "button" at bounding box center [446, 31] width 6 height 6
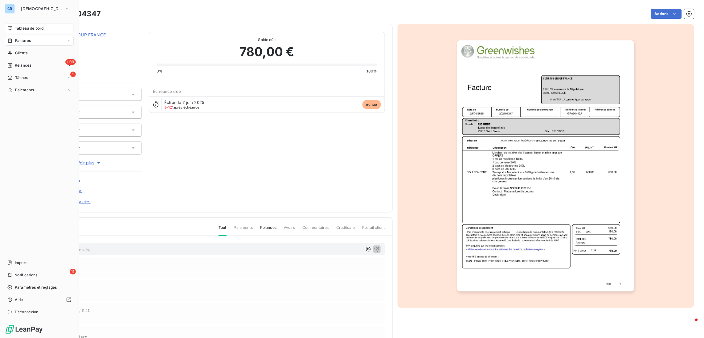
click at [33, 29] on span "Tableau de bord" at bounding box center [29, 29] width 29 height 6
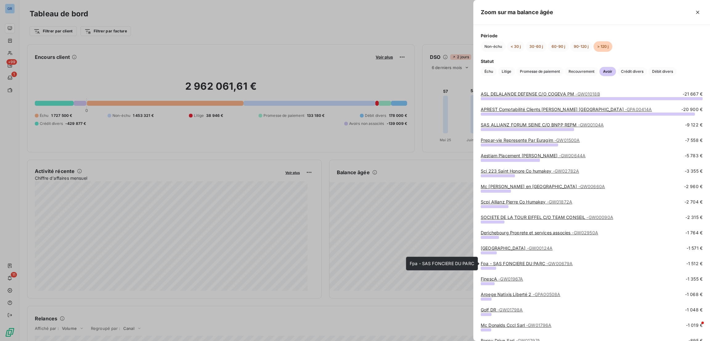
click at [543, 263] on link "Fpa - SAS FONCIERE DU PARC - GW00679A" at bounding box center [527, 263] width 92 height 5
click at [521, 247] on link "NOVOTEL PARIS CENTRE GARE MONTPARNASSE - GW00124A" at bounding box center [517, 247] width 72 height 5
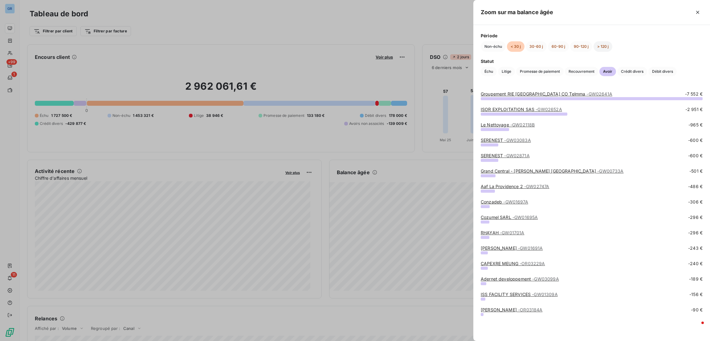
click at [604, 43] on button "> 120 j" at bounding box center [603, 46] width 19 height 10
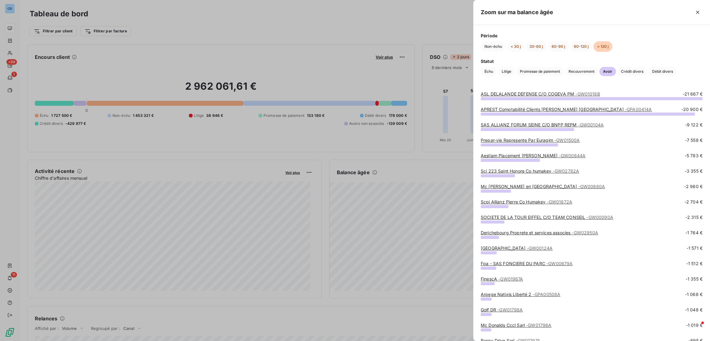
click at [491, 279] on link "FinescA - GW01967A" at bounding box center [502, 278] width 43 height 5
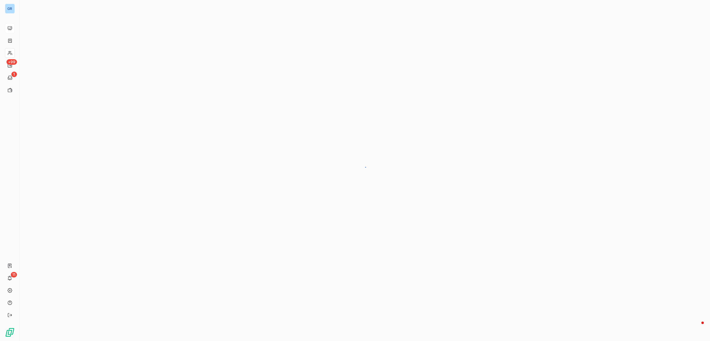
drag, startPoint x: 246, startPoint y: 233, endPoint x: 301, endPoint y: 250, distance: 57.6
click at [301, 250] on div at bounding box center [365, 170] width 690 height 341
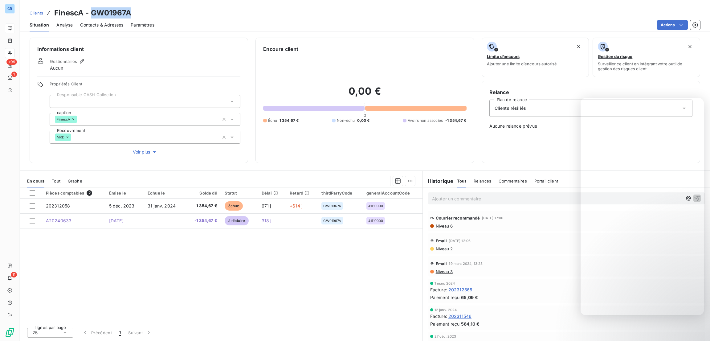
drag, startPoint x: 139, startPoint y: 13, endPoint x: 94, endPoint y: 10, distance: 45.4
click at [94, 10] on div "Clients FinescA - GW01967A" at bounding box center [365, 12] width 690 height 11
copy h3 "W01967A"
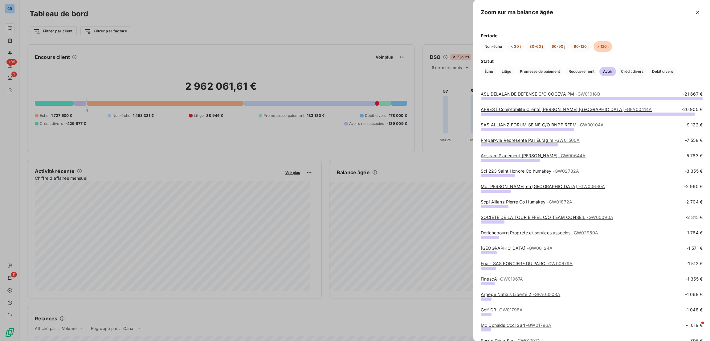
click at [488, 309] on link "Golf DR - GW01798A" at bounding box center [502, 309] width 42 height 5
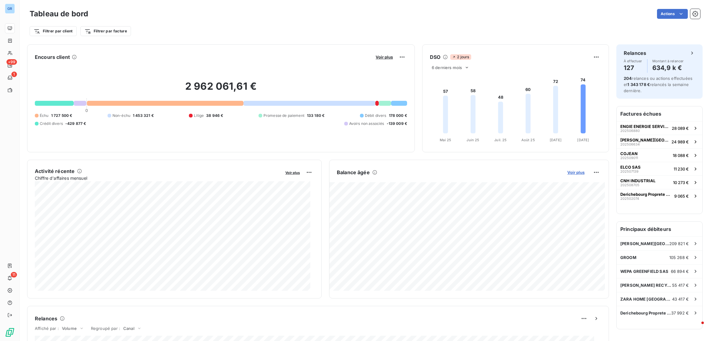
click at [567, 173] on span "Voir plus" at bounding box center [575, 172] width 17 height 5
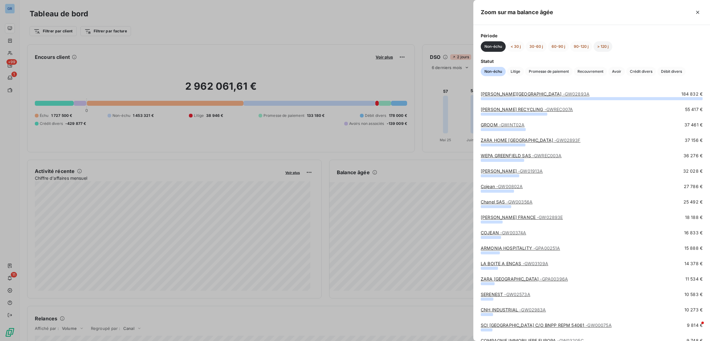
click at [608, 45] on button "> 120 j" at bounding box center [603, 46] width 19 height 10
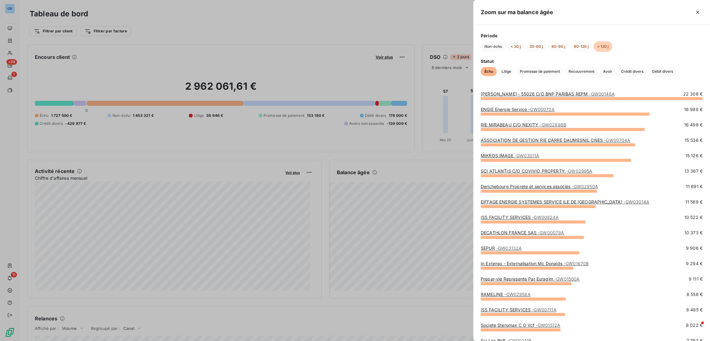
click at [373, 183] on div at bounding box center [355, 170] width 710 height 341
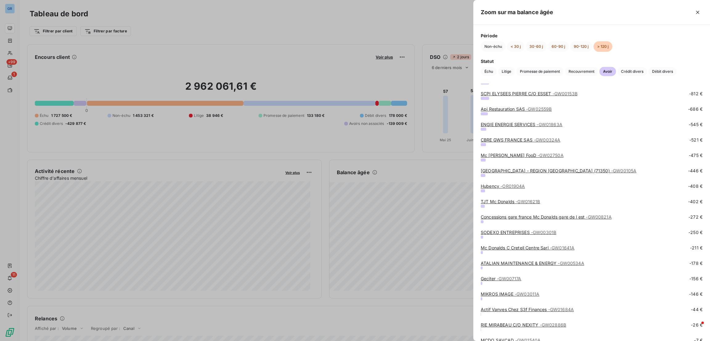
scroll to position [350, 0]
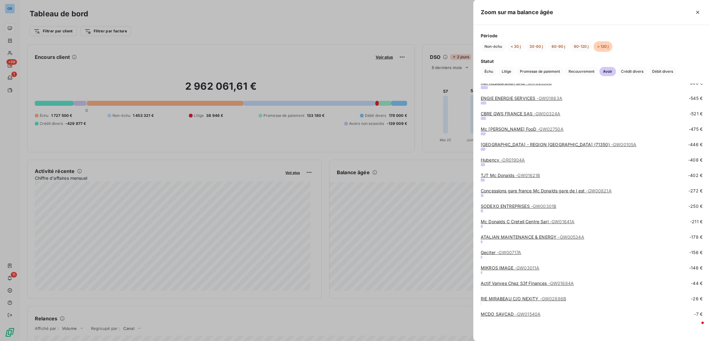
click at [517, 234] on div "ATALIAN MAINTENANCE & ENERGY - GW00534A" at bounding box center [533, 237] width 104 height 6
click at [504, 235] on link "ATALIAN MAINTENANCE & ENERGY - GW00534A" at bounding box center [533, 236] width 104 height 5
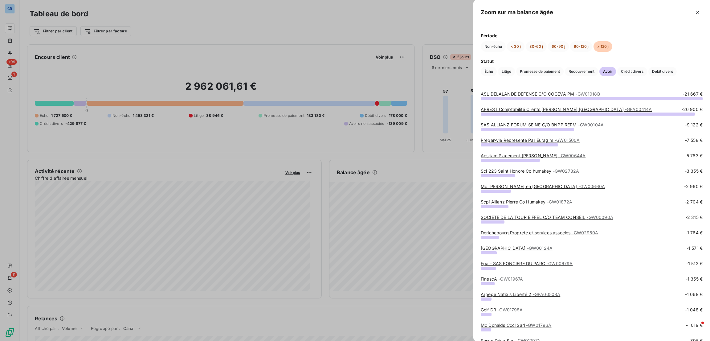
click at [516, 156] on link "Aestiam Placement Pierre AESTIAM - GW00644A" at bounding box center [533, 155] width 105 height 5
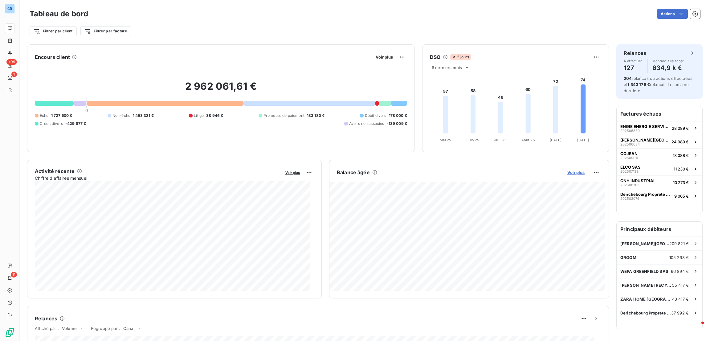
click at [567, 174] on span "Voir plus" at bounding box center [575, 172] width 17 height 5
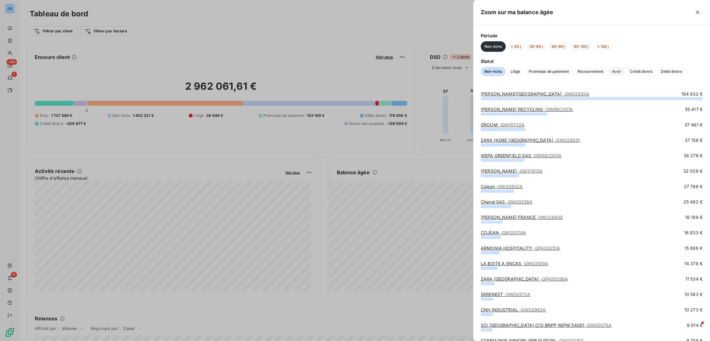
click at [619, 71] on span "Avoir" at bounding box center [616, 71] width 17 height 9
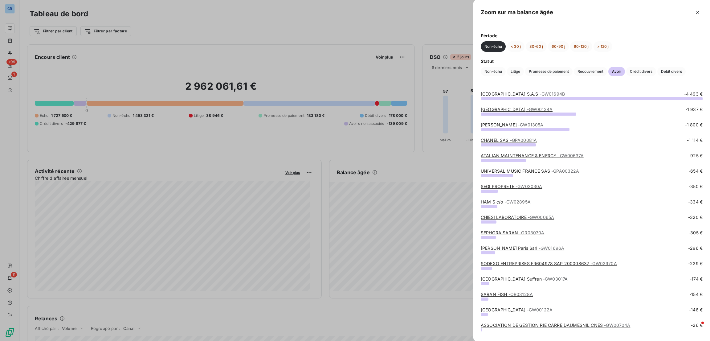
scroll to position [11, 0]
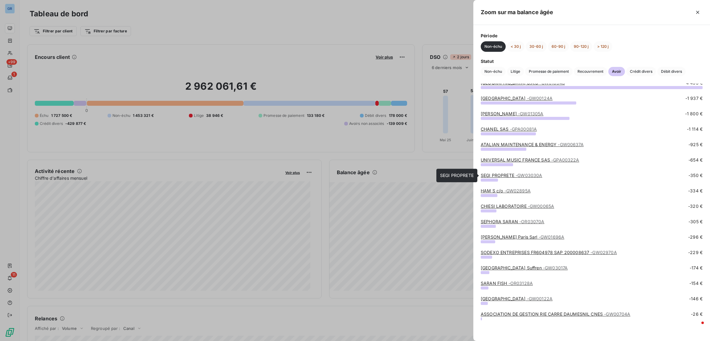
click at [505, 174] on link "SEGI PROPRETE - GW03030A" at bounding box center [511, 175] width 61 height 5
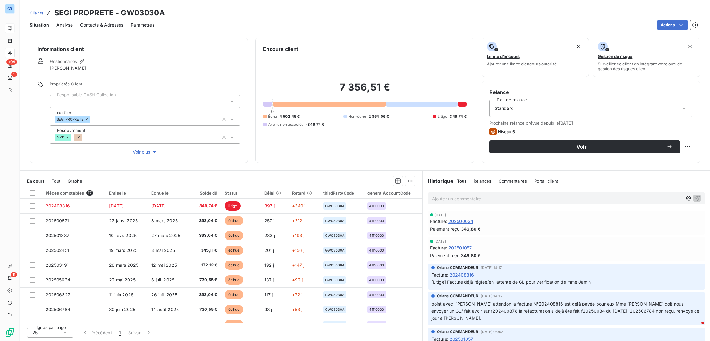
scroll to position [128, 0]
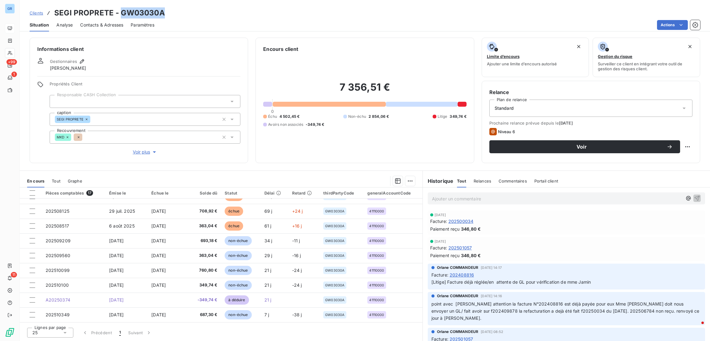
drag, startPoint x: 163, startPoint y: 13, endPoint x: 121, endPoint y: 11, distance: 42.0
click at [121, 11] on div "Clients SEGI PROPRETE - GW03030A" at bounding box center [365, 12] width 690 height 11
copy h3 "GW03030A"
